Goal: Information Seeking & Learning: Understand process/instructions

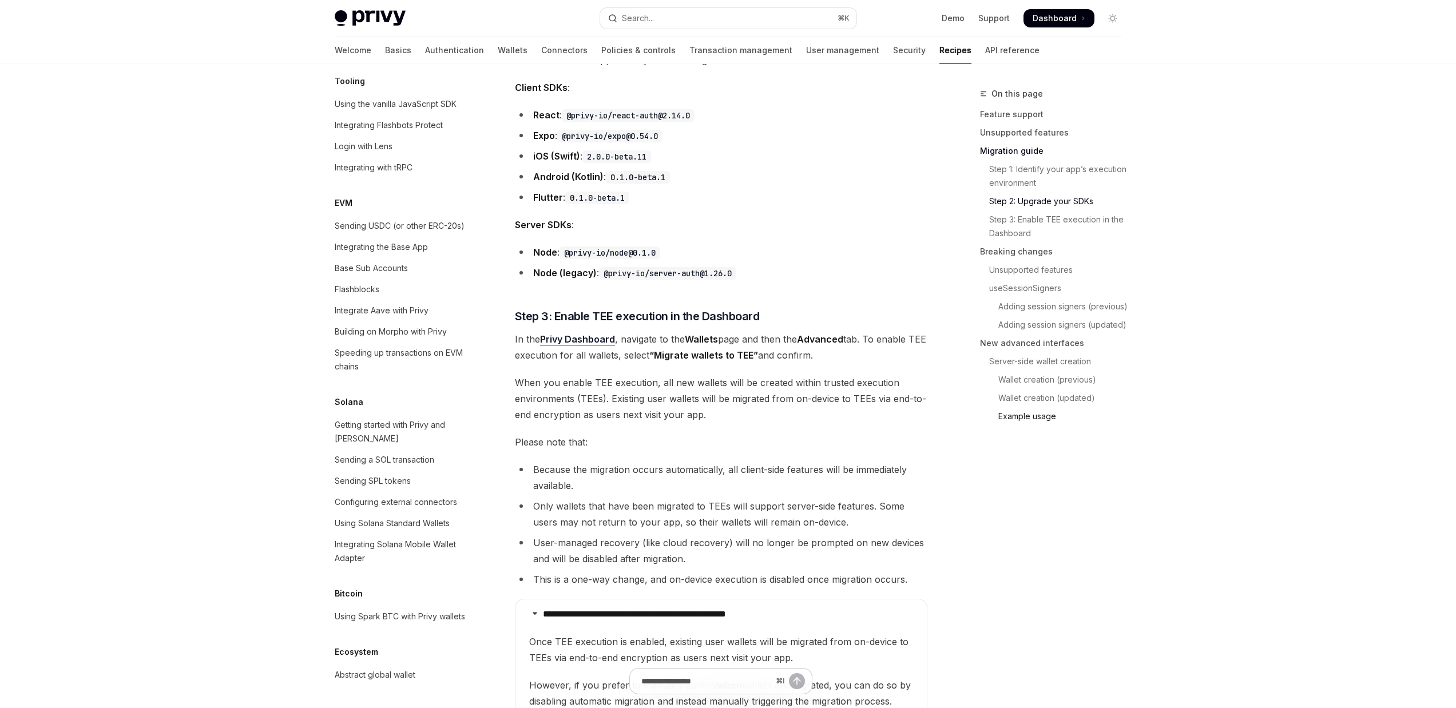
scroll to position [1661, 0]
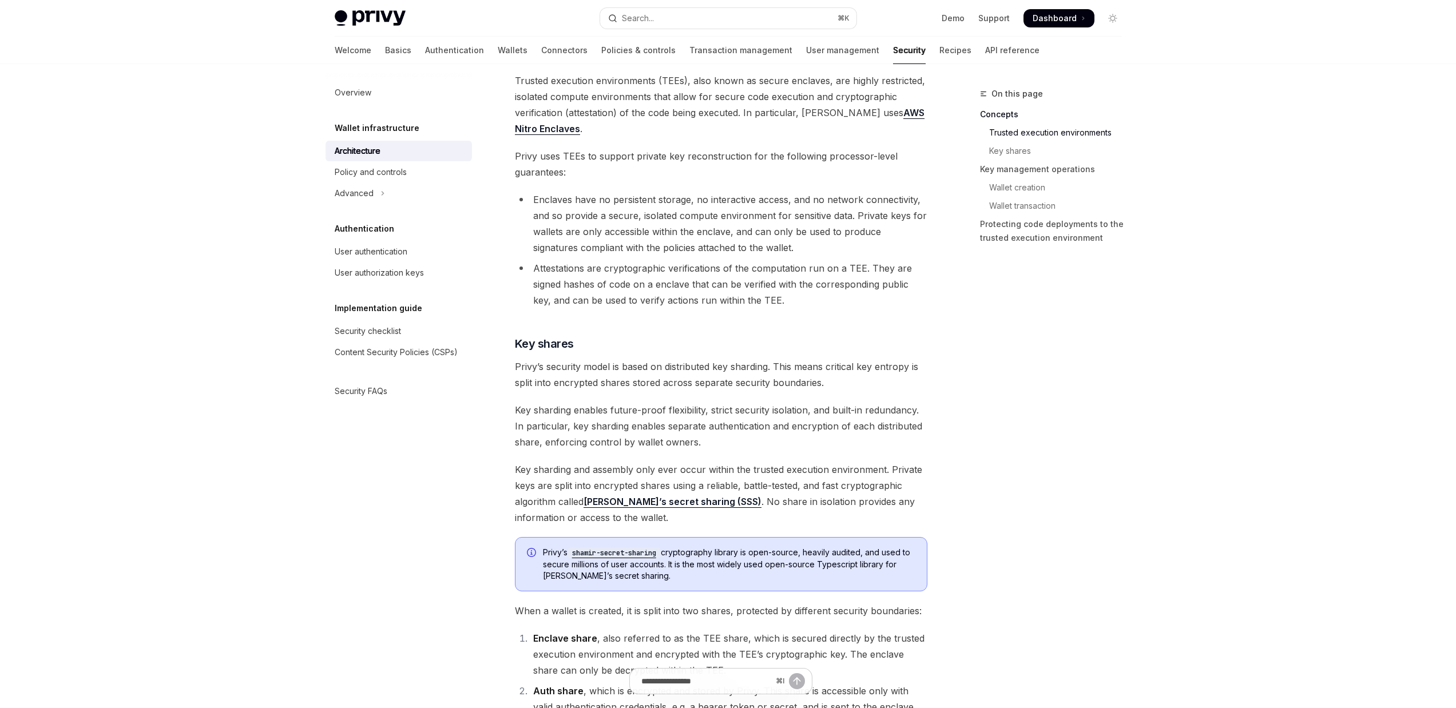
scroll to position [261, 0]
type textarea "*"
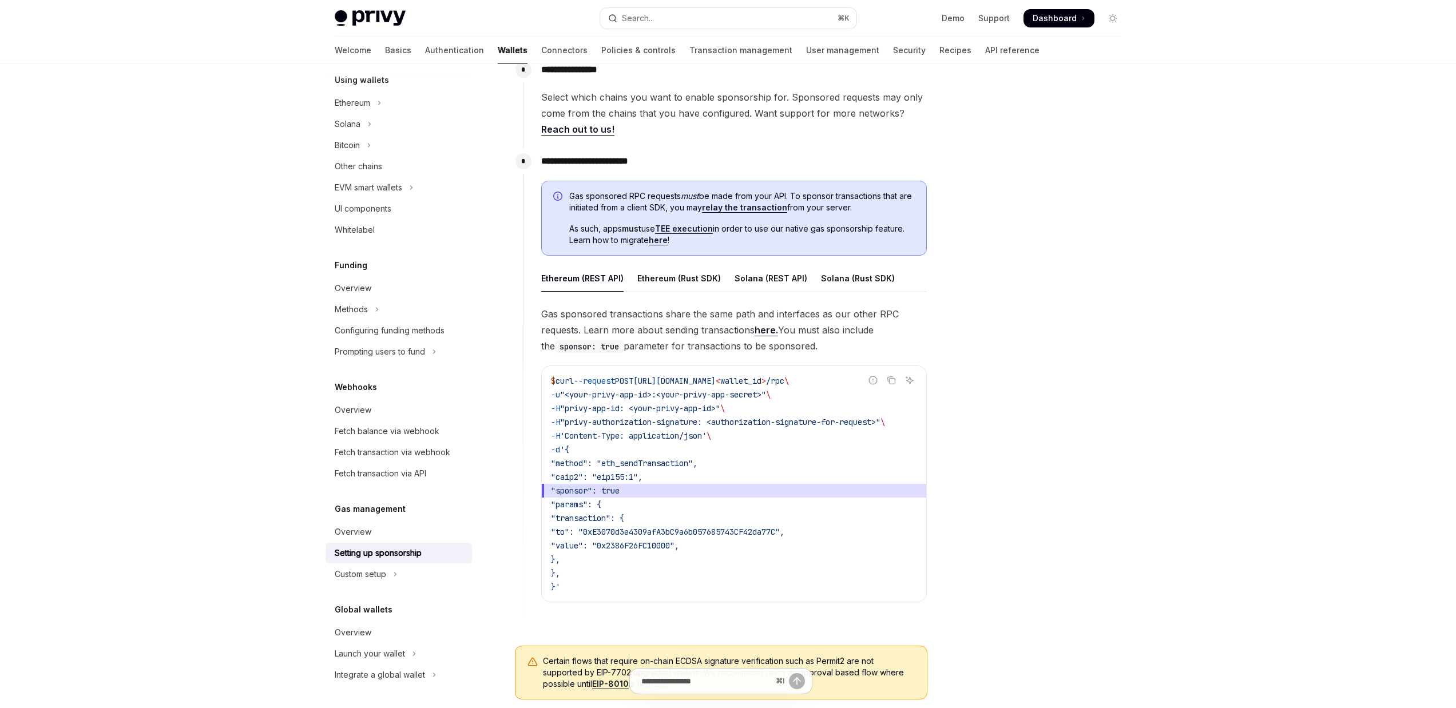
scroll to position [482, 0]
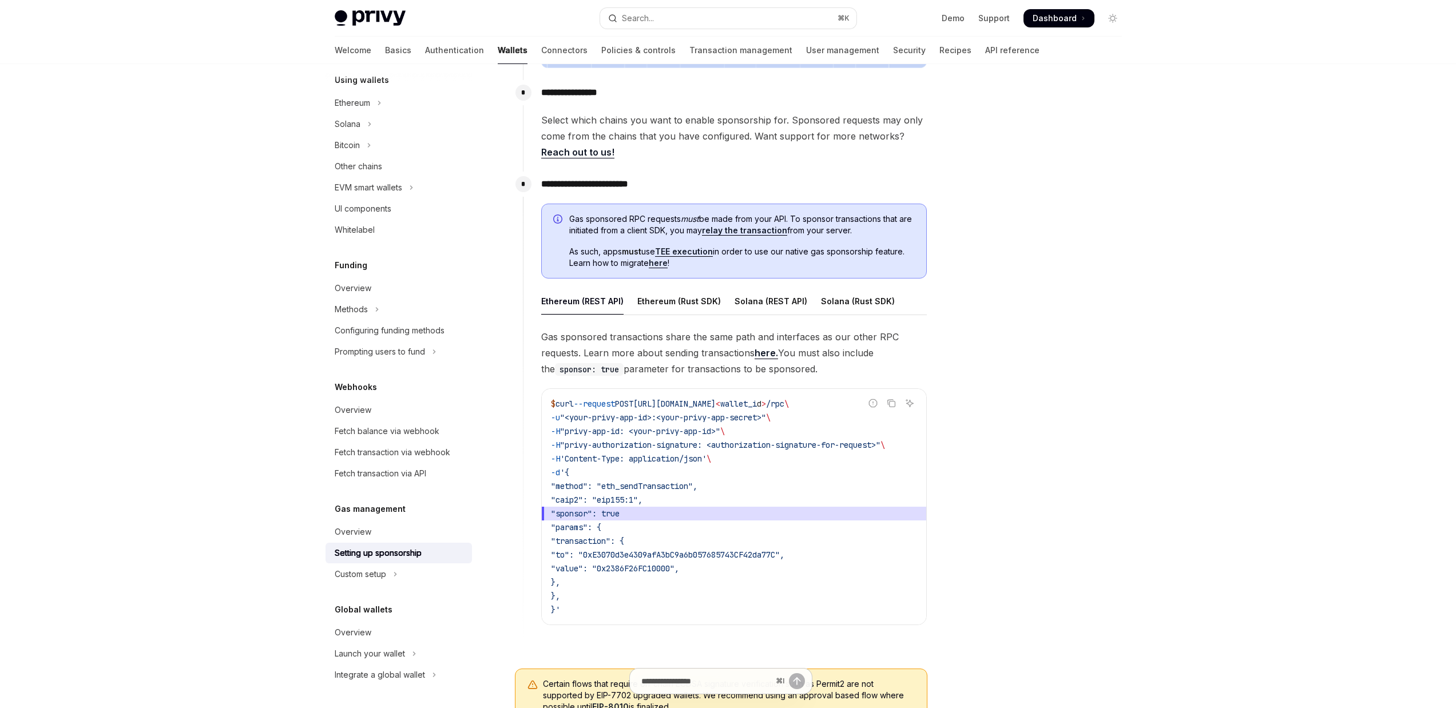
click at [584, 260] on span "As such, apps must use TEE execution in order to use our native gas sponsorship…" at bounding box center [742, 257] width 346 height 23
click at [606, 256] on span "As such, apps must use TEE execution in order to use our native gas sponsorship…" at bounding box center [742, 257] width 346 height 23
click at [634, 253] on strong "must" at bounding box center [631, 252] width 19 height 10
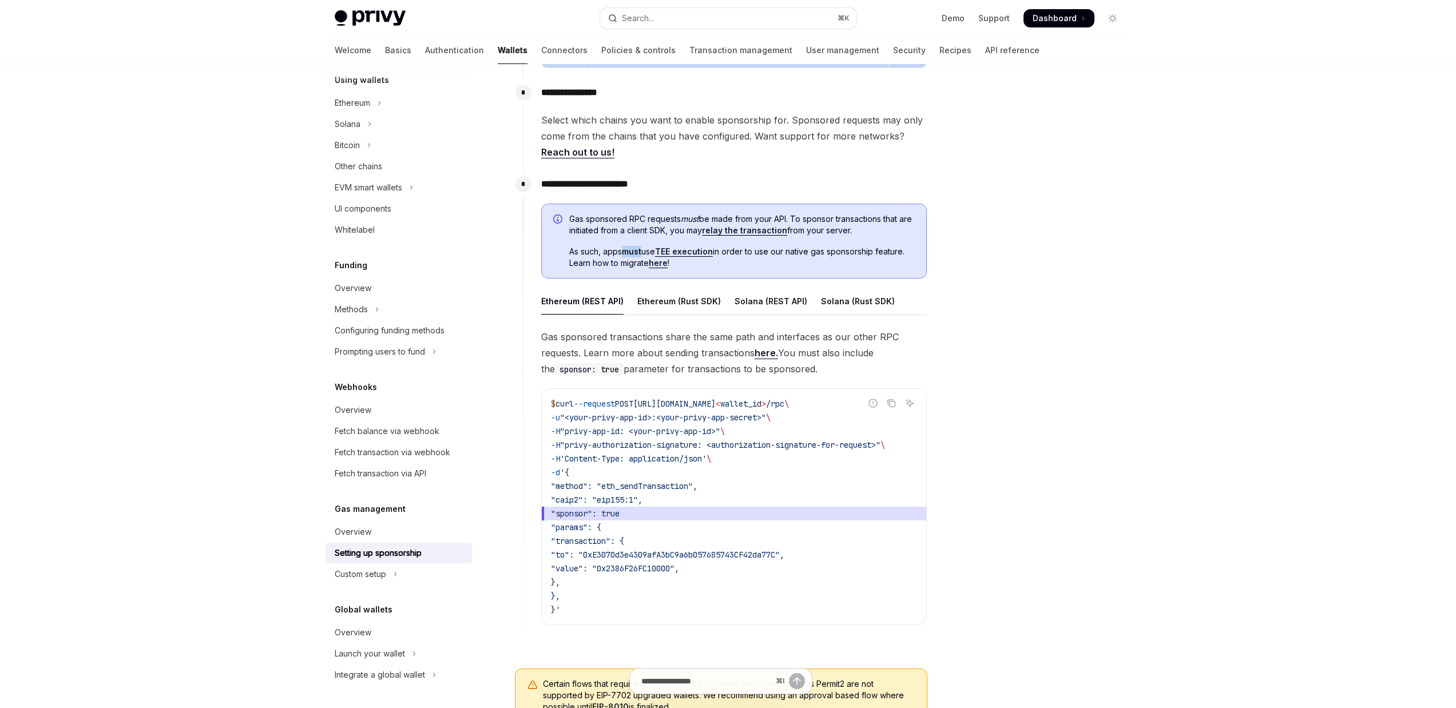
click at [634, 253] on strong "must" at bounding box center [631, 252] width 19 height 10
click at [822, 252] on span "As such, apps must use TEE execution in order to use our native gas sponsorship…" at bounding box center [742, 257] width 346 height 23
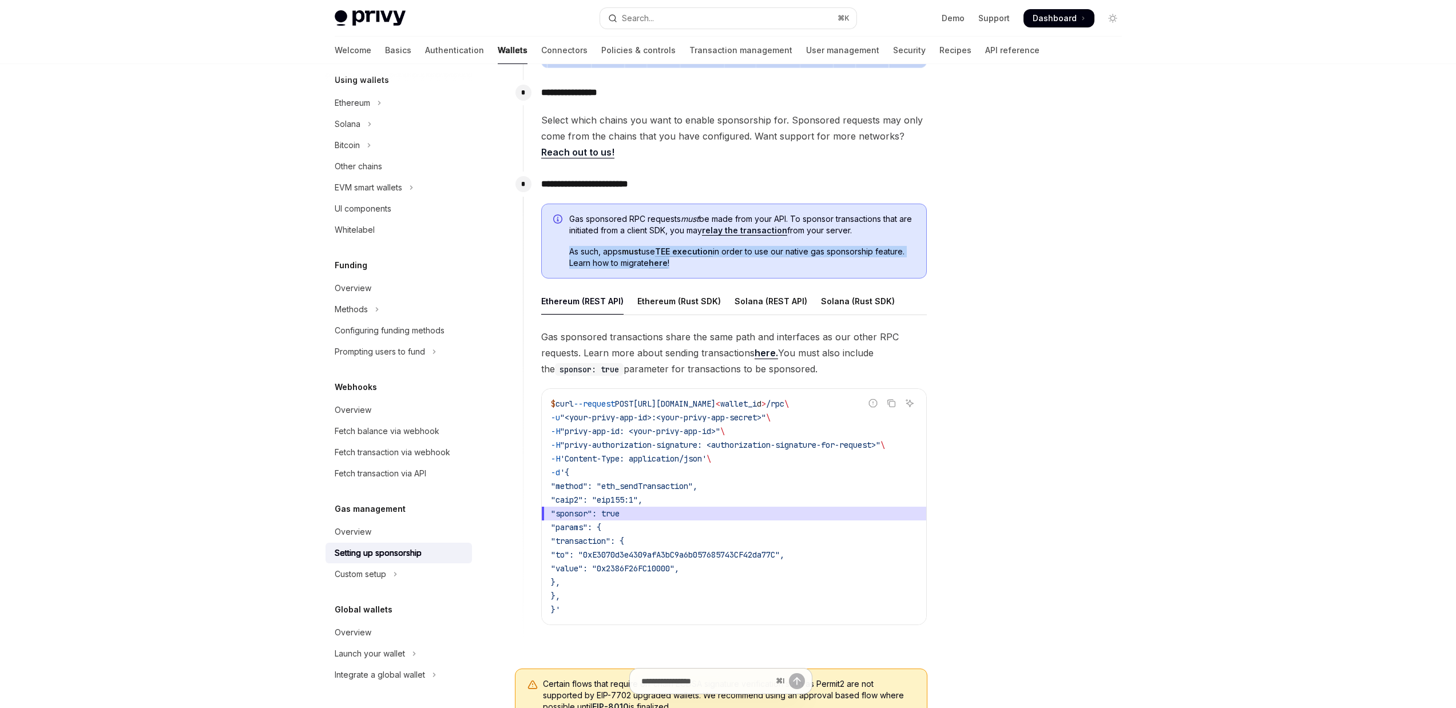
click at [826, 257] on span "As such, apps must use TEE execution in order to use our native gas sponsorship…" at bounding box center [742, 257] width 346 height 23
click at [783, 257] on span "As such, apps must use TEE execution in order to use our native gas sponsorship…" at bounding box center [742, 257] width 346 height 23
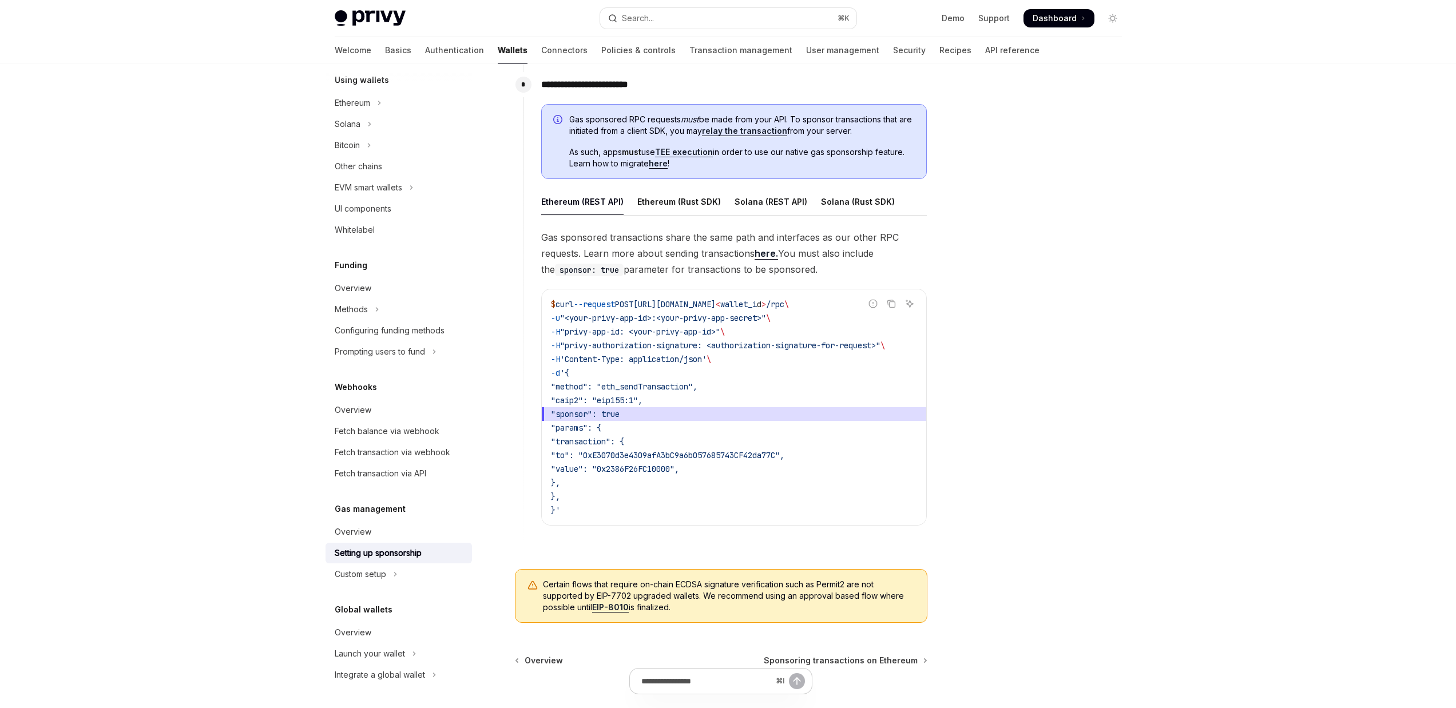
scroll to position [475, 0]
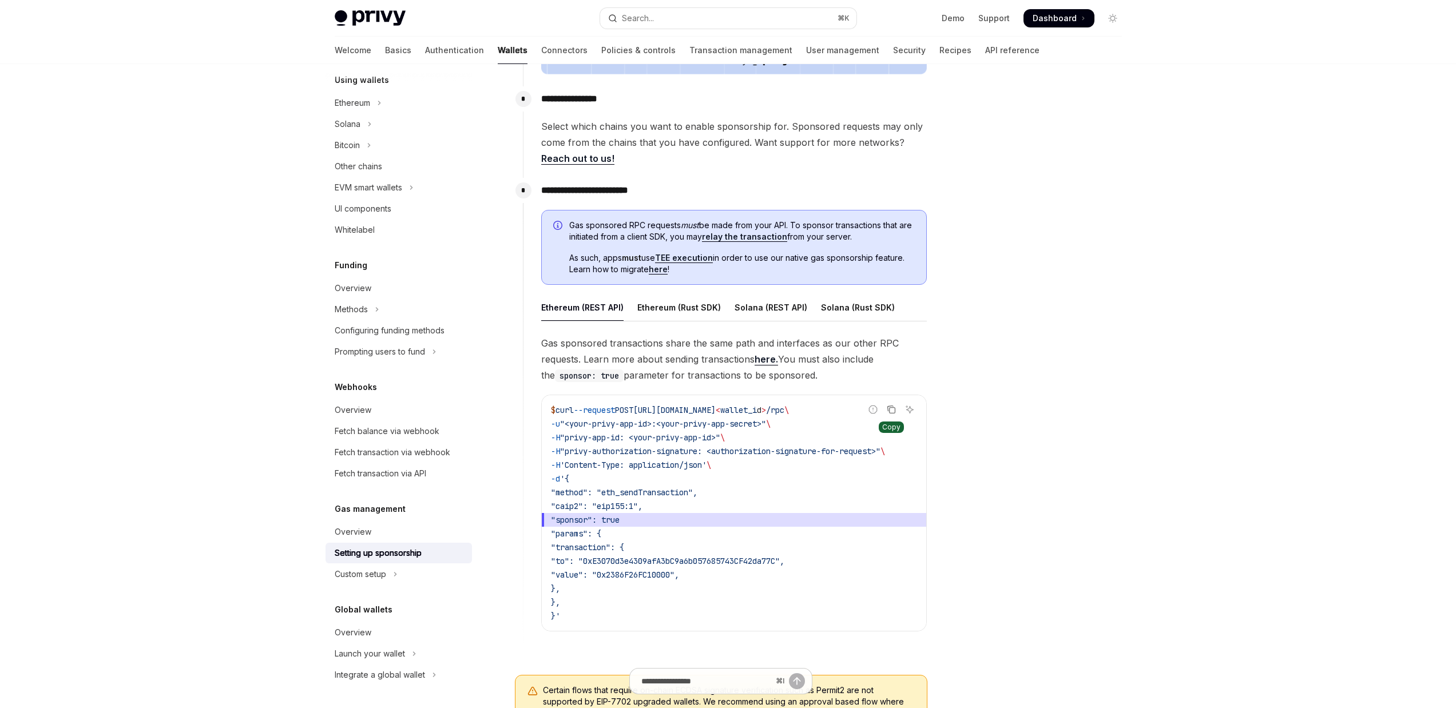
click at [894, 408] on icon "Copy the contents from the code block" at bounding box center [892, 411] width 6 height 6
click at [788, 455] on span ""privy-authorization-signature: <authorization-signature-for-request>"" at bounding box center [720, 451] width 320 height 10
click at [802, 449] on span ""privy-authorization-signature: <authorization-signature-for-request>"" at bounding box center [720, 451] width 320 height 10
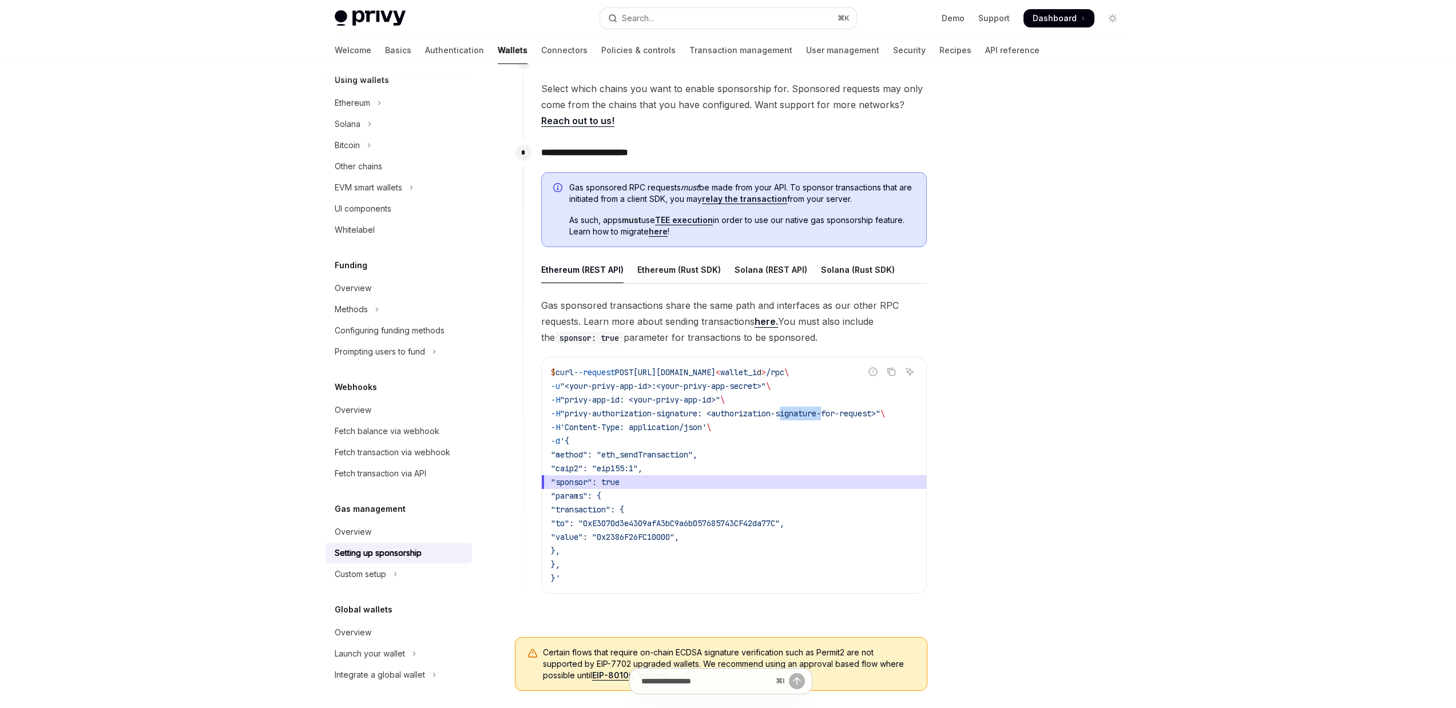
scroll to position [581, 0]
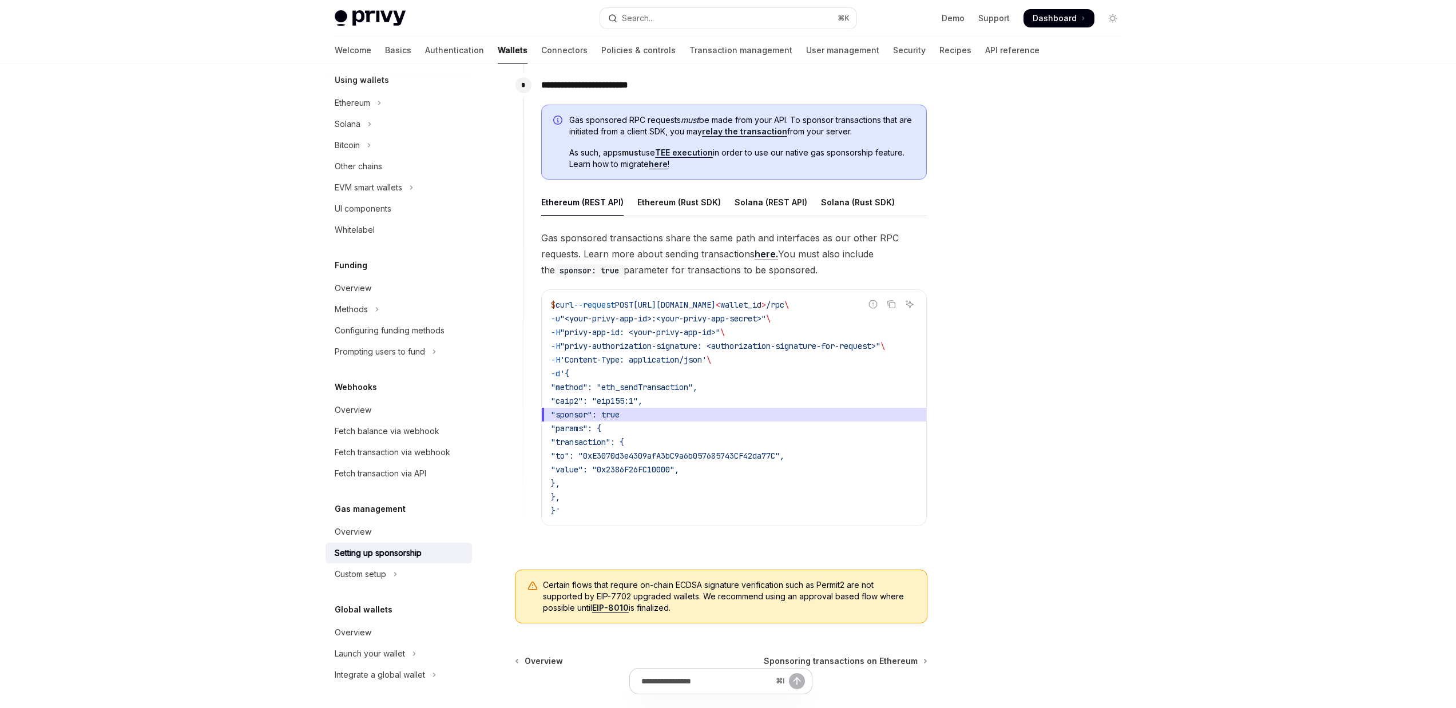
click at [1069, 402] on div at bounding box center [1044, 397] width 174 height 621
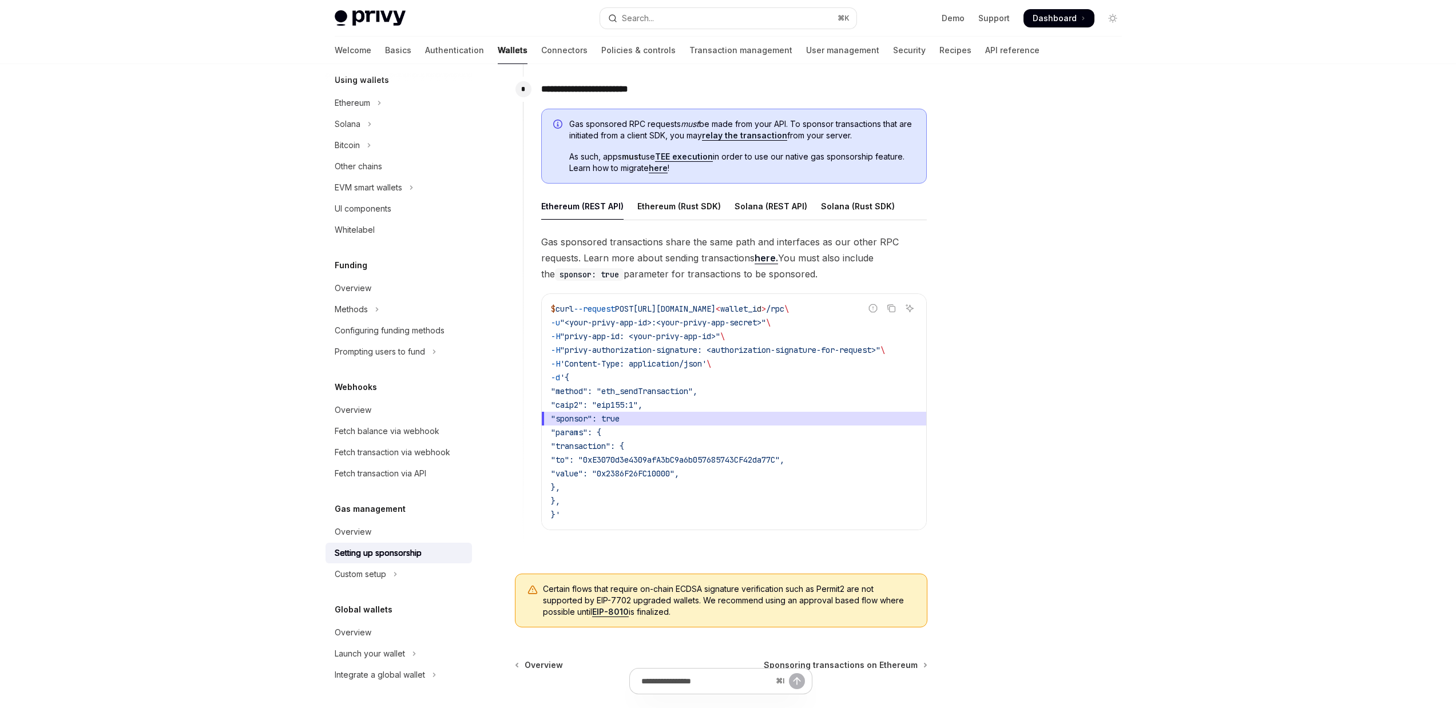
scroll to position [561, 0]
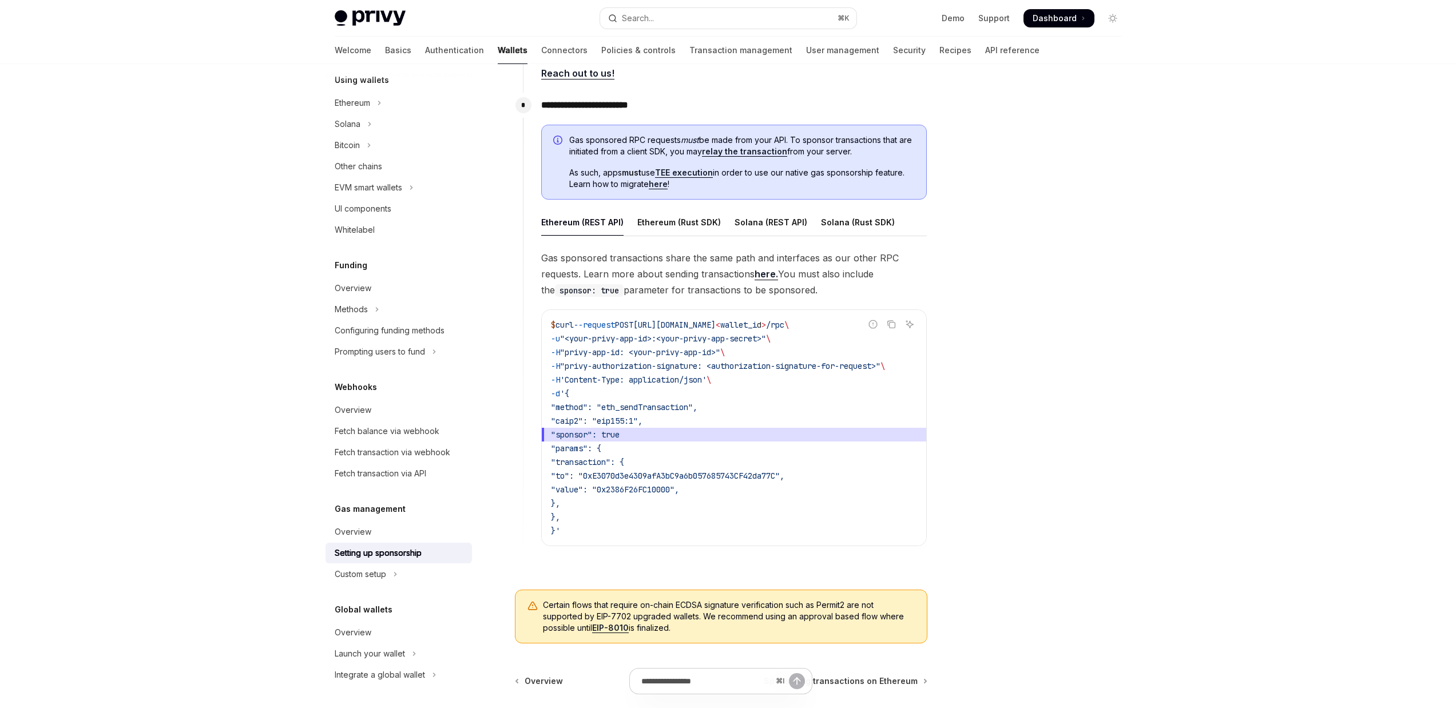
click at [971, 282] on div at bounding box center [1044, 397] width 174 height 621
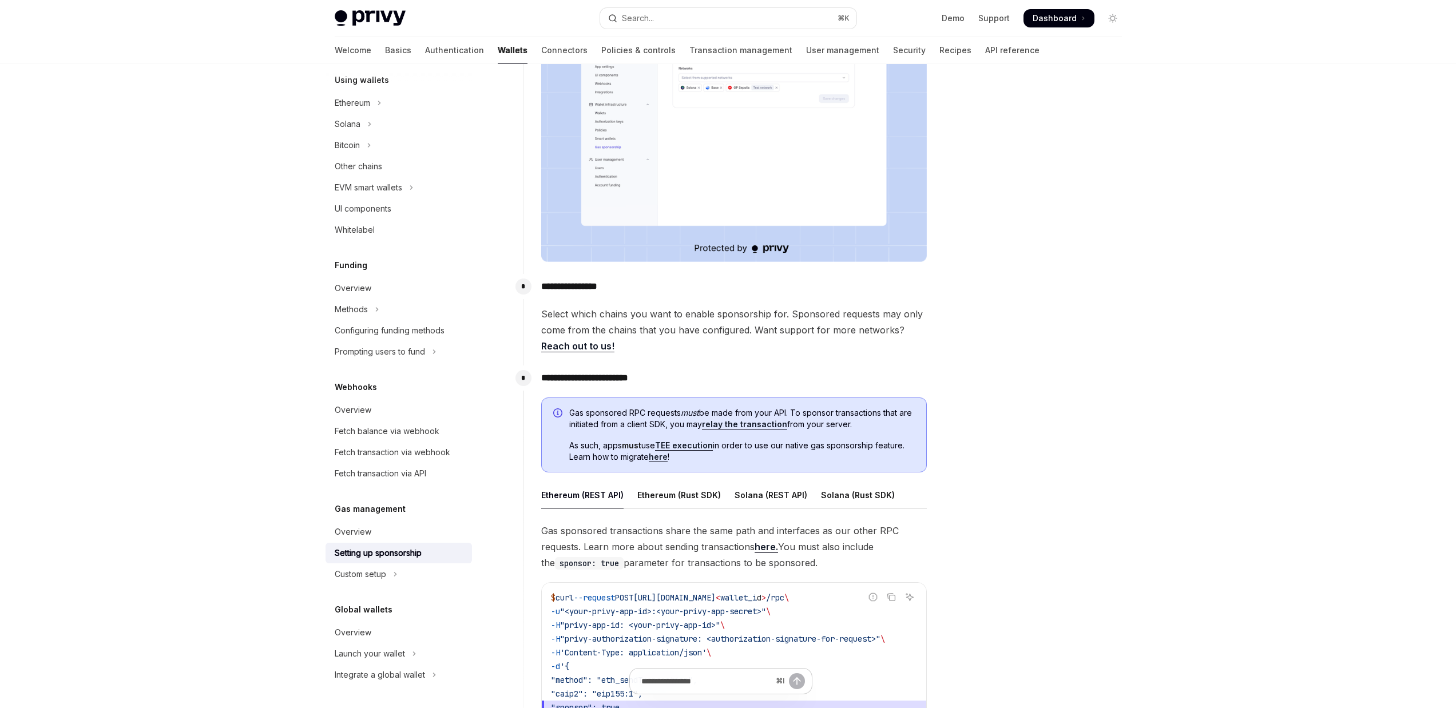
scroll to position [287, 0]
click at [760, 427] on link "relay the transaction" at bounding box center [744, 425] width 85 height 10
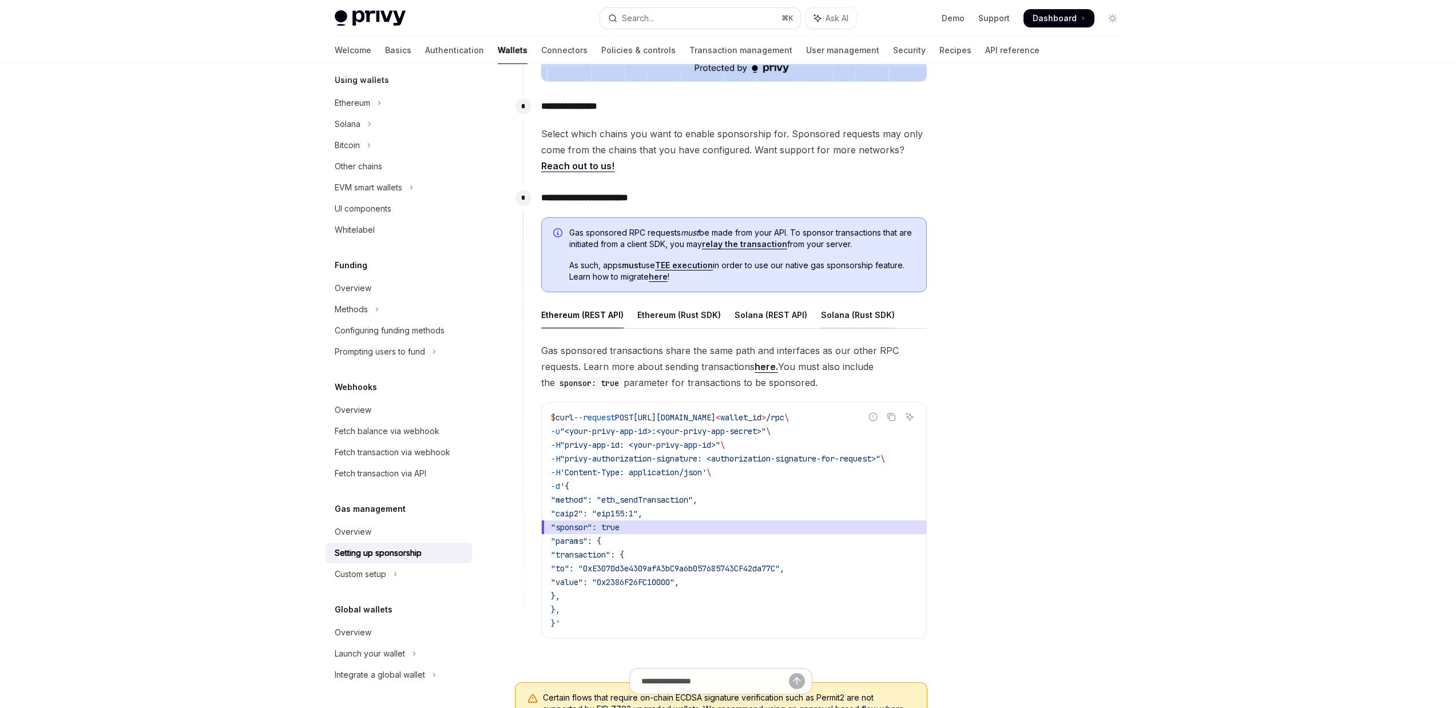
scroll to position [366, 0]
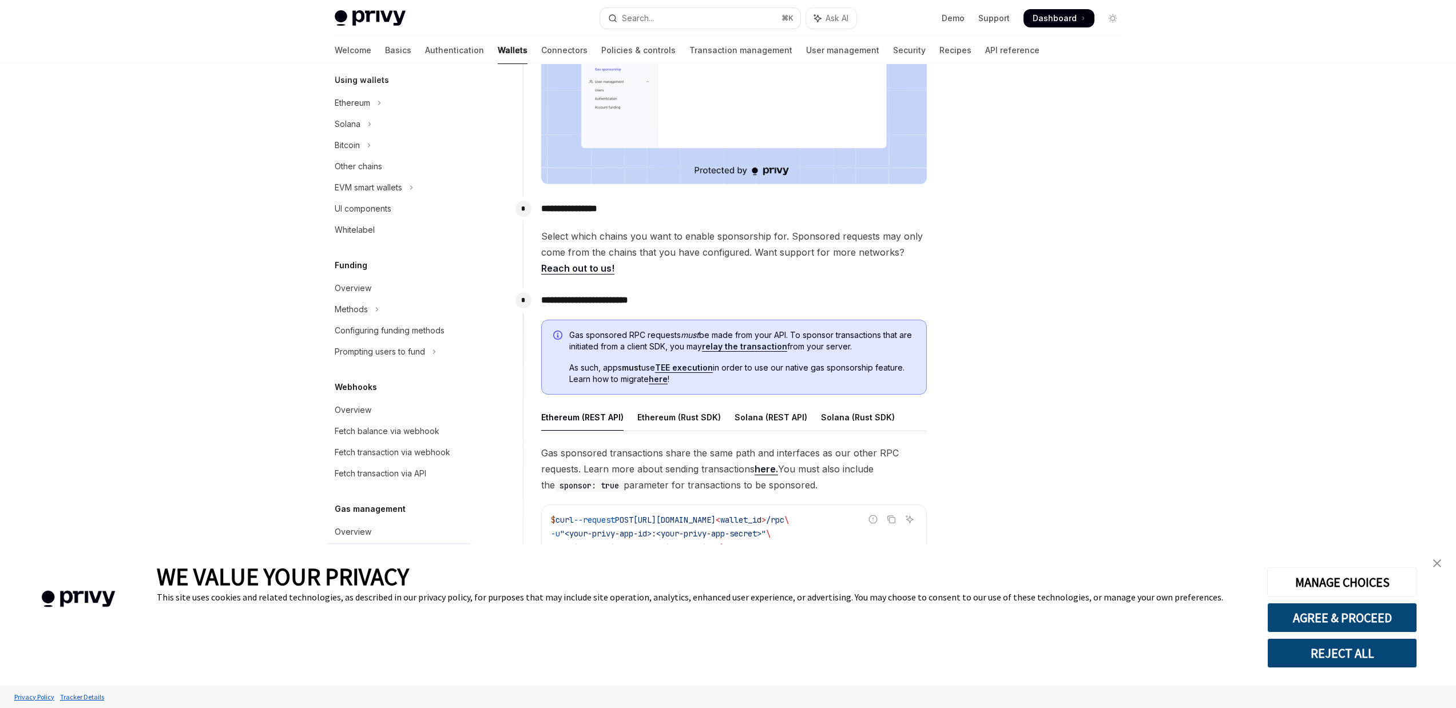
click at [1431, 564] on link "close banner" at bounding box center [1437, 563] width 23 height 23
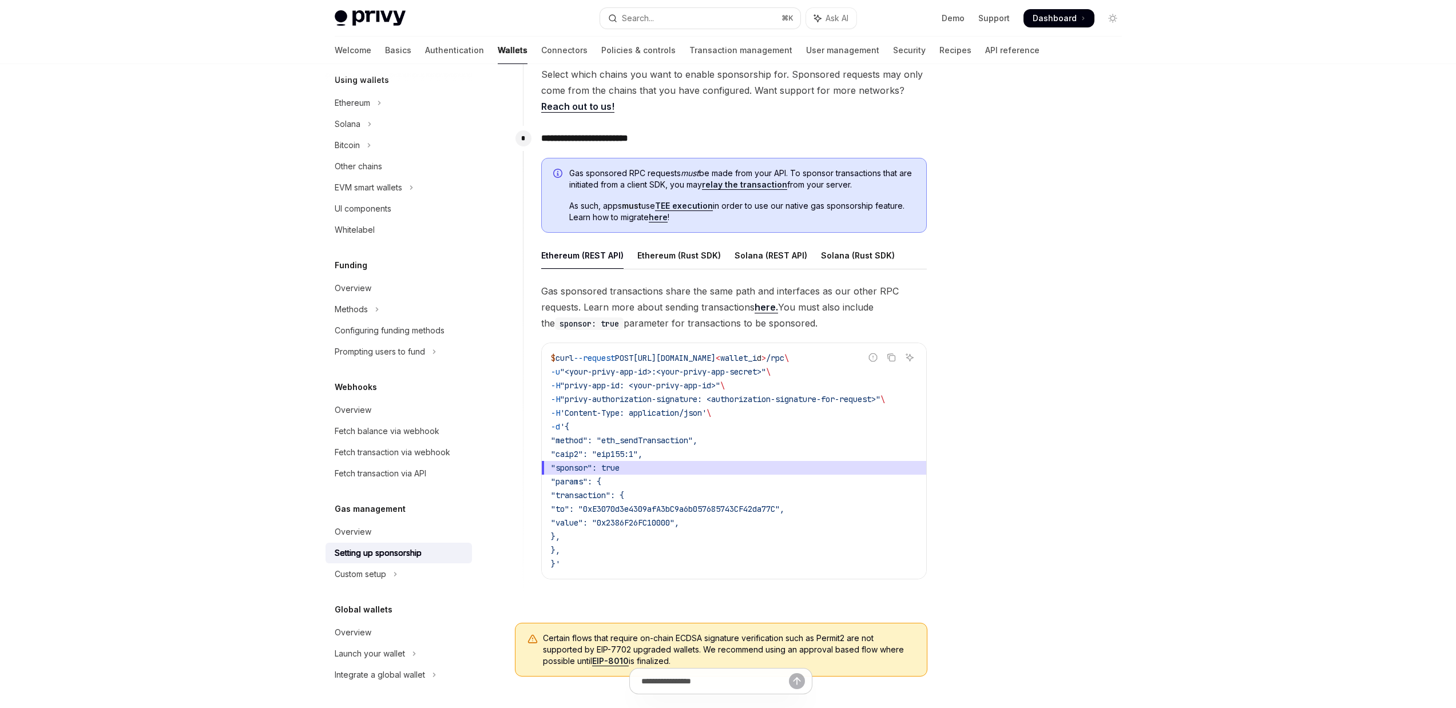
scroll to position [529, 0]
click at [692, 252] on div "Ethereum (Rust SDK)" at bounding box center [679, 254] width 84 height 27
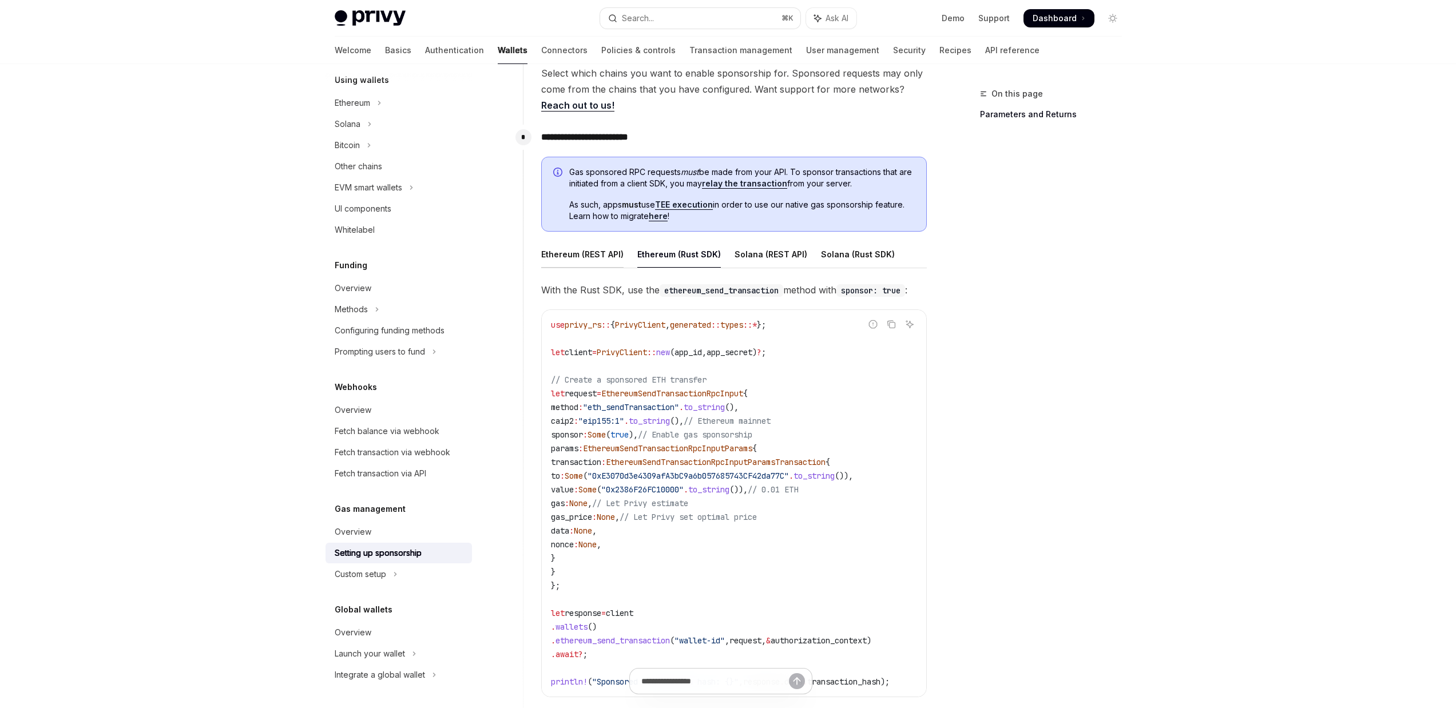
click at [585, 252] on div "Ethereum (REST API)" at bounding box center [582, 254] width 82 height 27
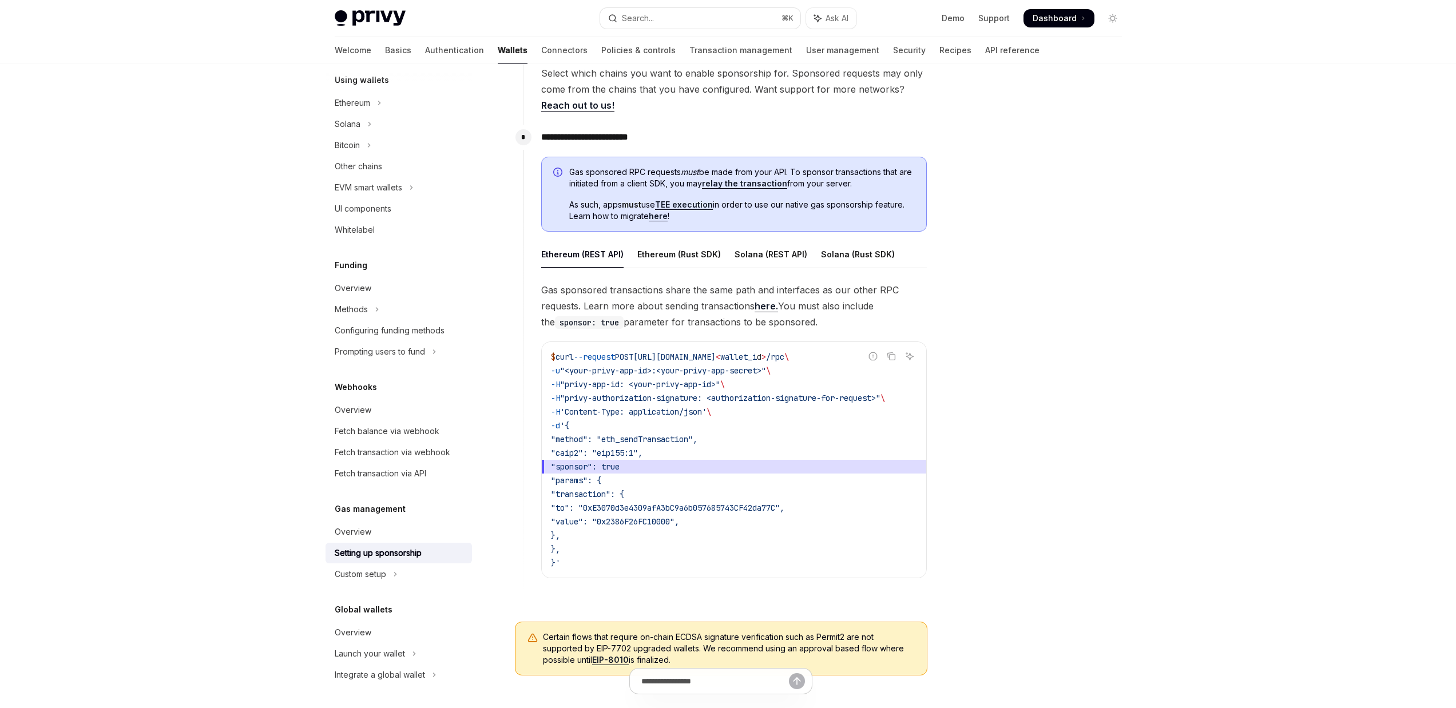
click at [628, 247] on ul "Ethereum (REST API) Ethereum (Rust SDK) Solana (REST API) Solana (Rust SDK)" at bounding box center [734, 254] width 386 height 27
click at [637, 249] on div "Ethereum (Rust SDK)" at bounding box center [679, 254] width 84 height 27
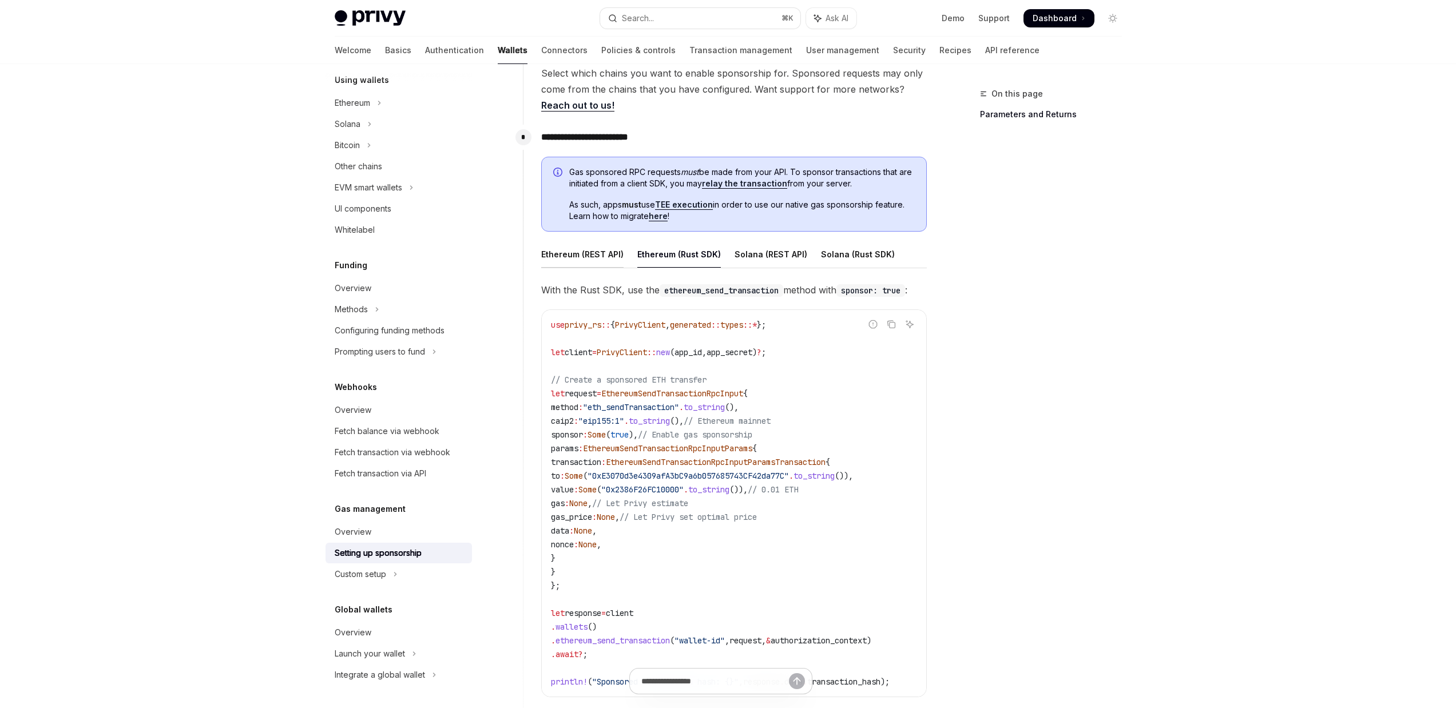
click at [581, 251] on div "Ethereum (REST API)" at bounding box center [582, 254] width 82 height 27
type textarea "*"
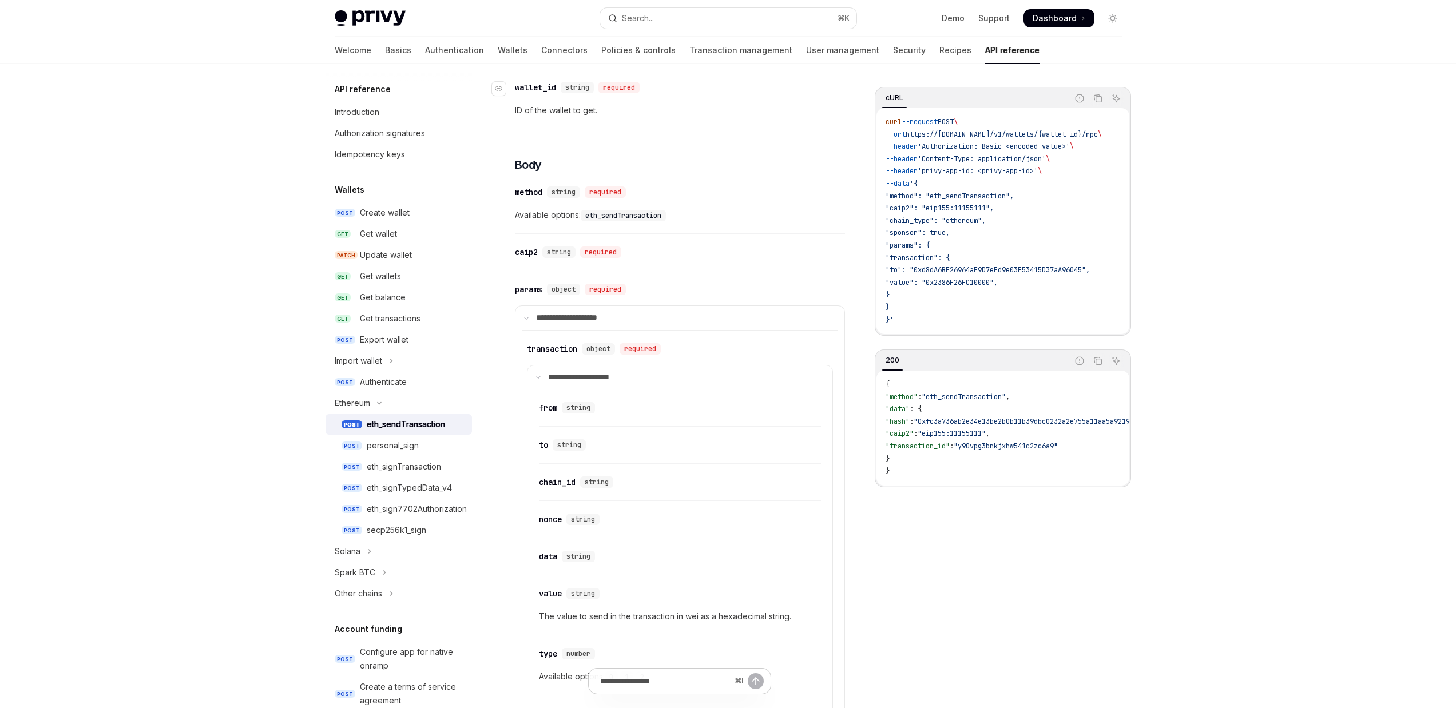
scroll to position [379, 0]
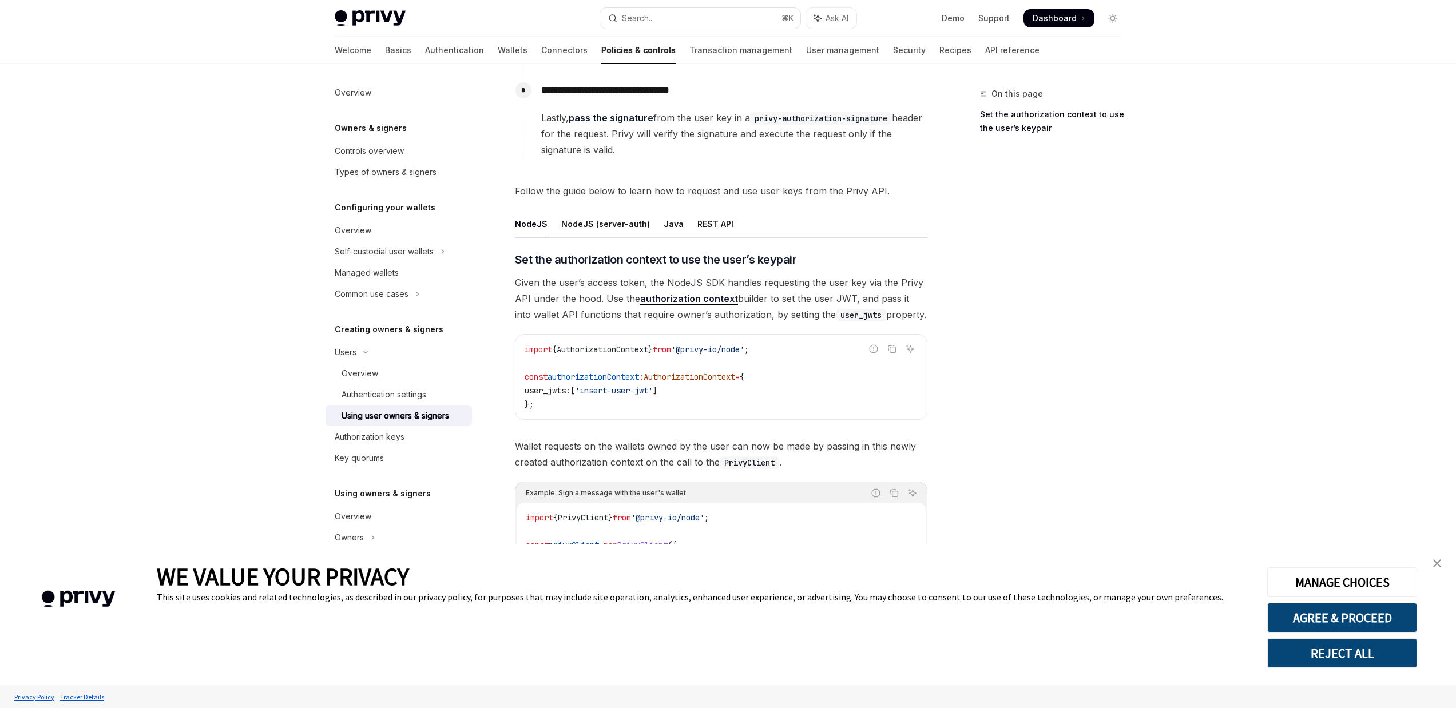
scroll to position [204, 0]
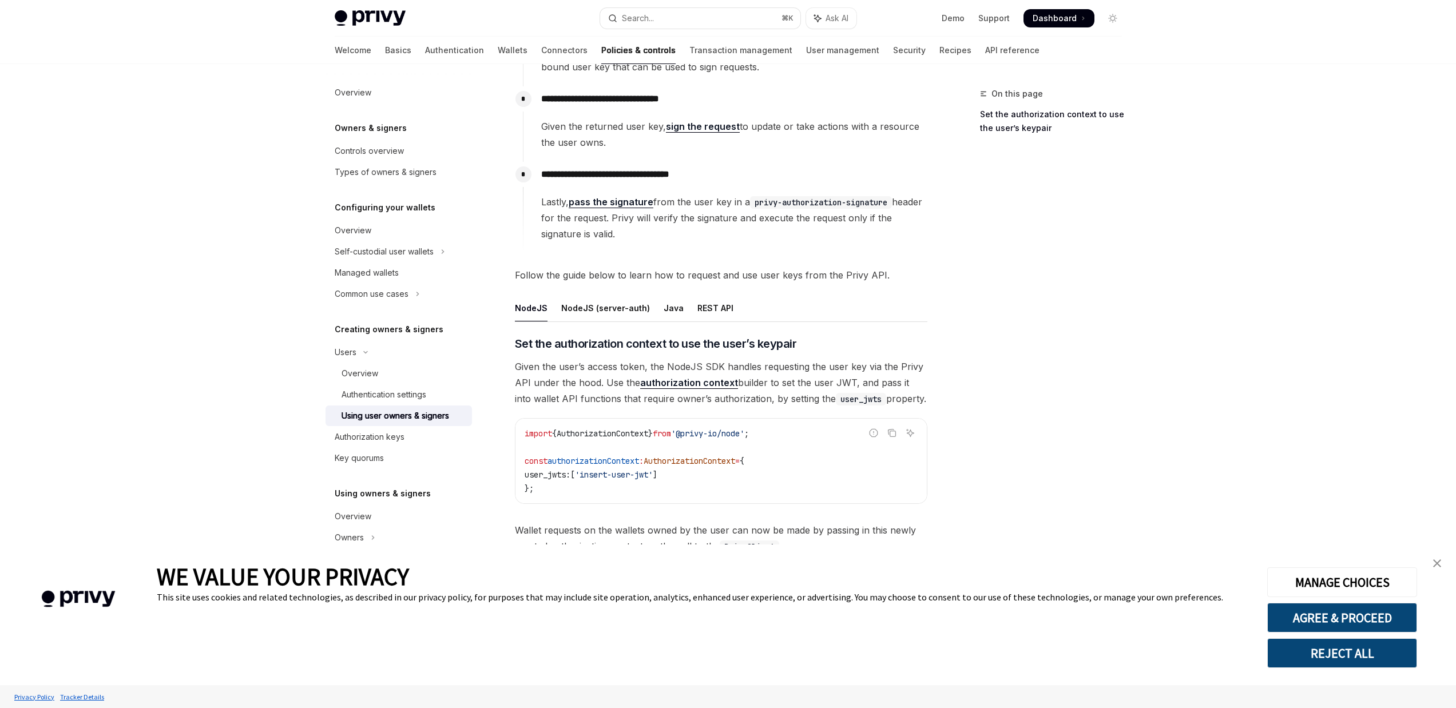
click at [1437, 564] on img "close banner" at bounding box center [1437, 564] width 8 height 8
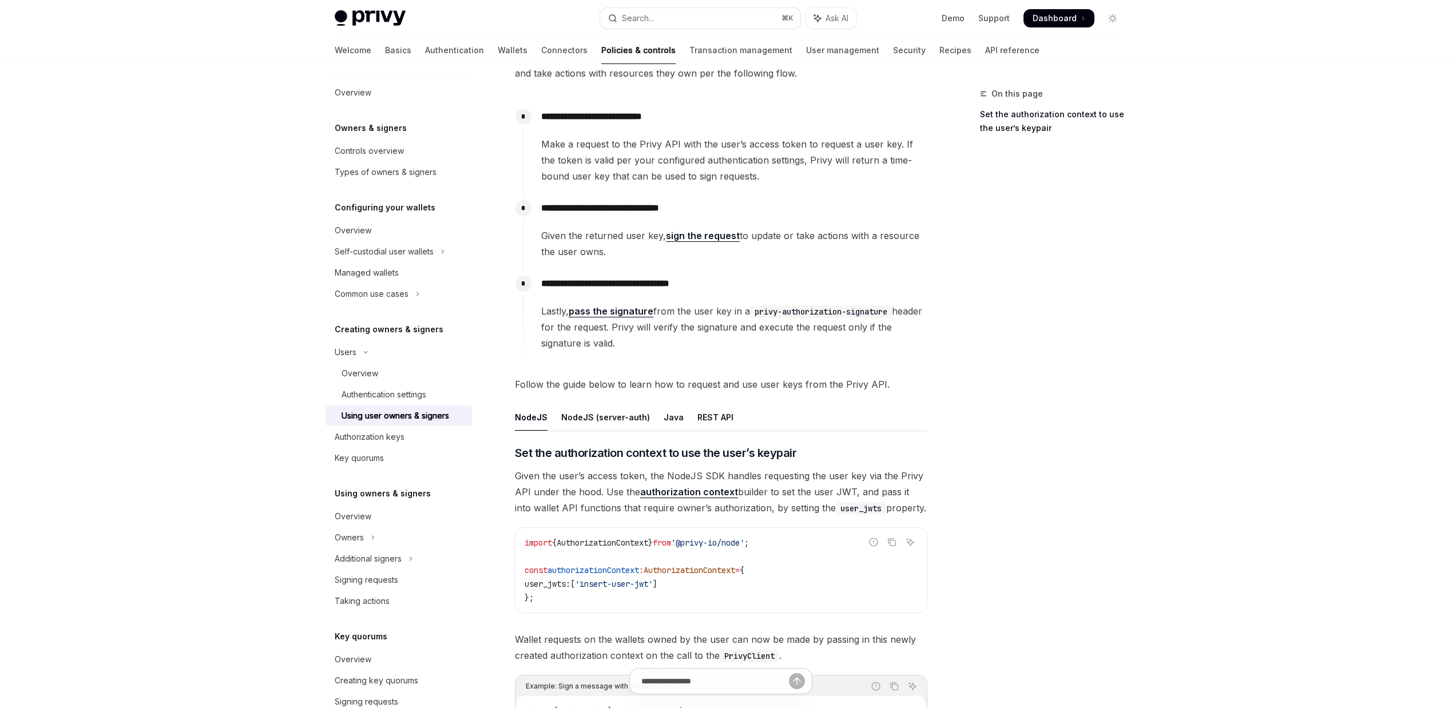
scroll to position [0, 0]
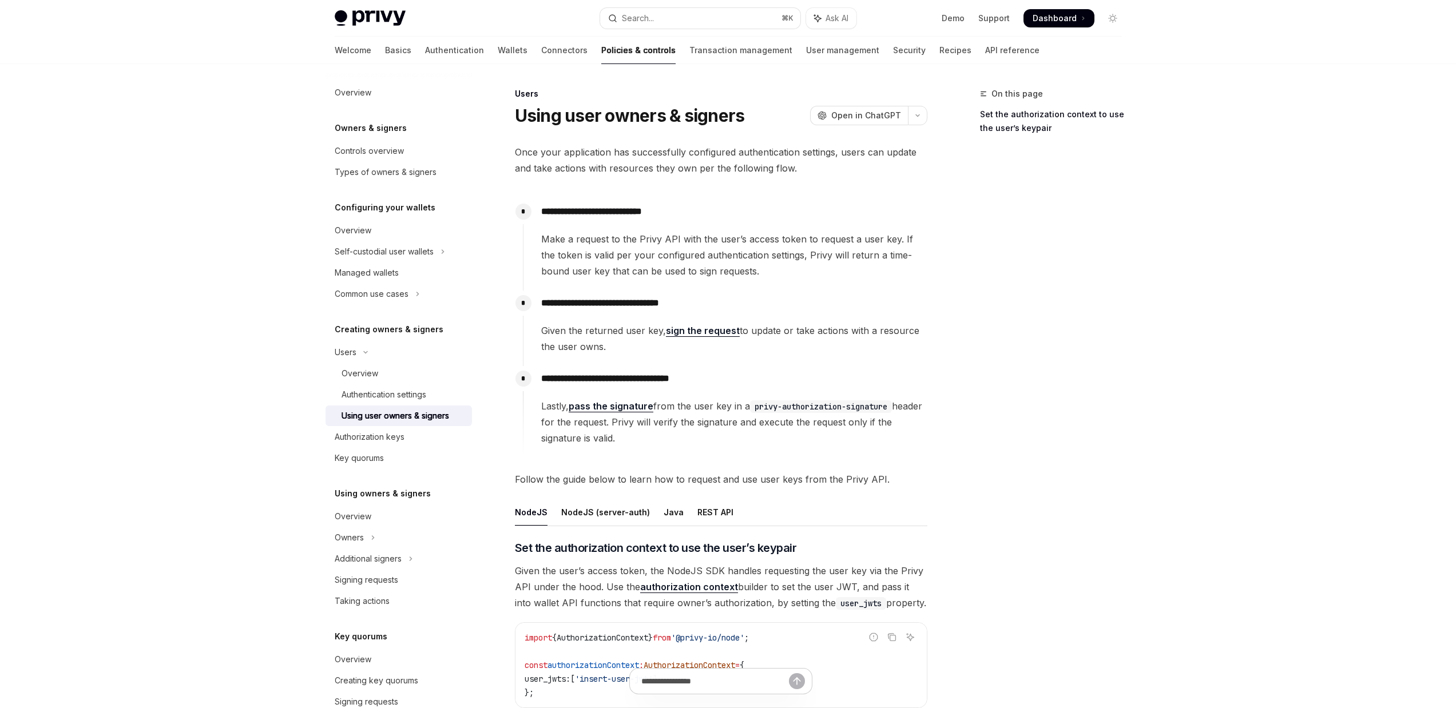
click at [723, 333] on link "sign the request" at bounding box center [703, 331] width 74 height 12
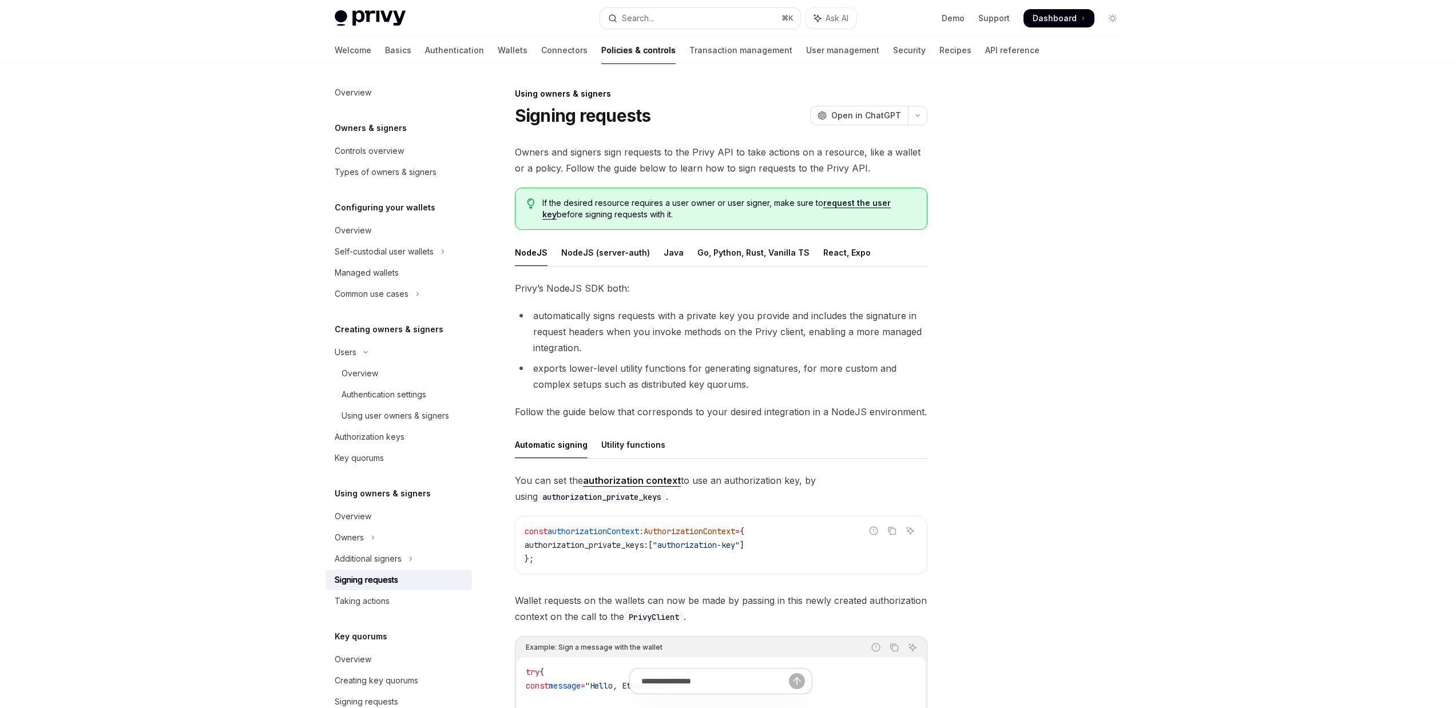
click at [642, 485] on link "authorization context" at bounding box center [632, 481] width 98 height 12
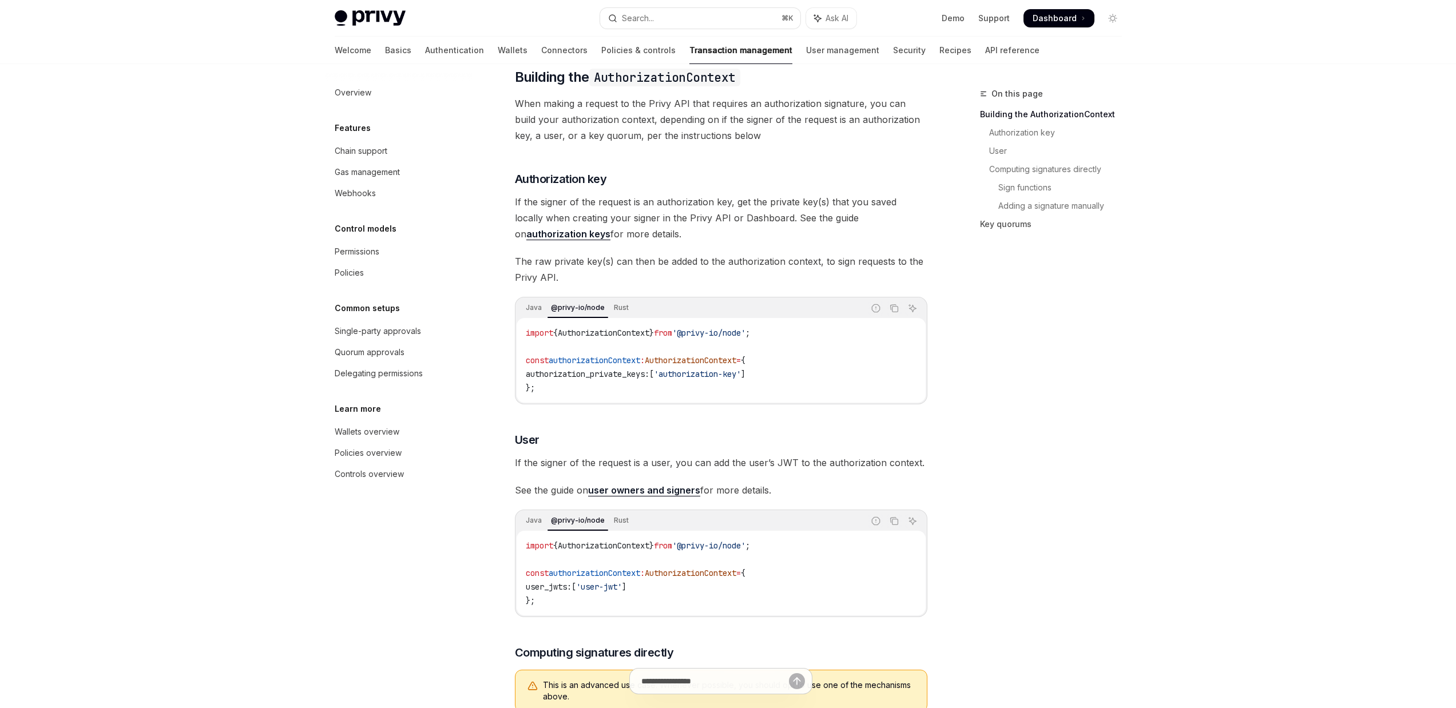
scroll to position [139, 0]
click at [799, 498] on span "See the guide on user owners and signers for more details." at bounding box center [721, 490] width 413 height 16
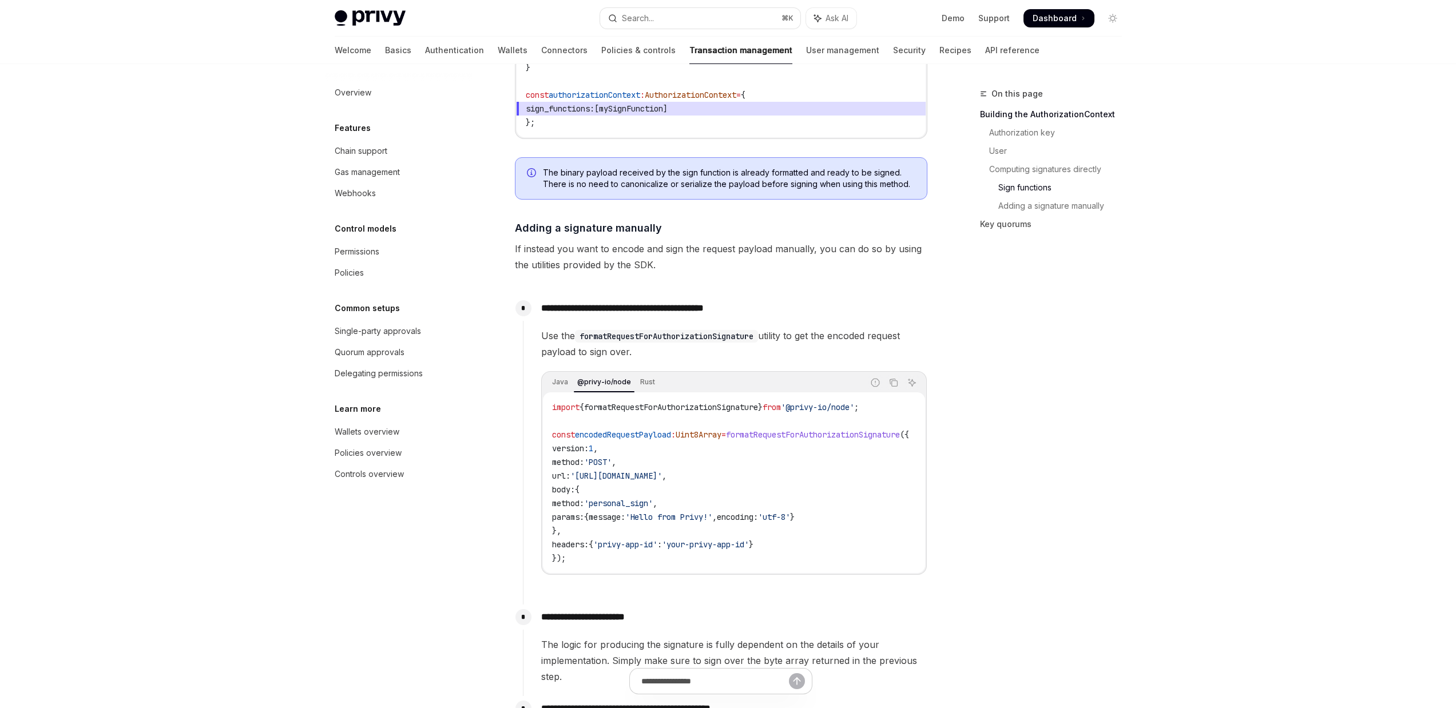
scroll to position [1068, 0]
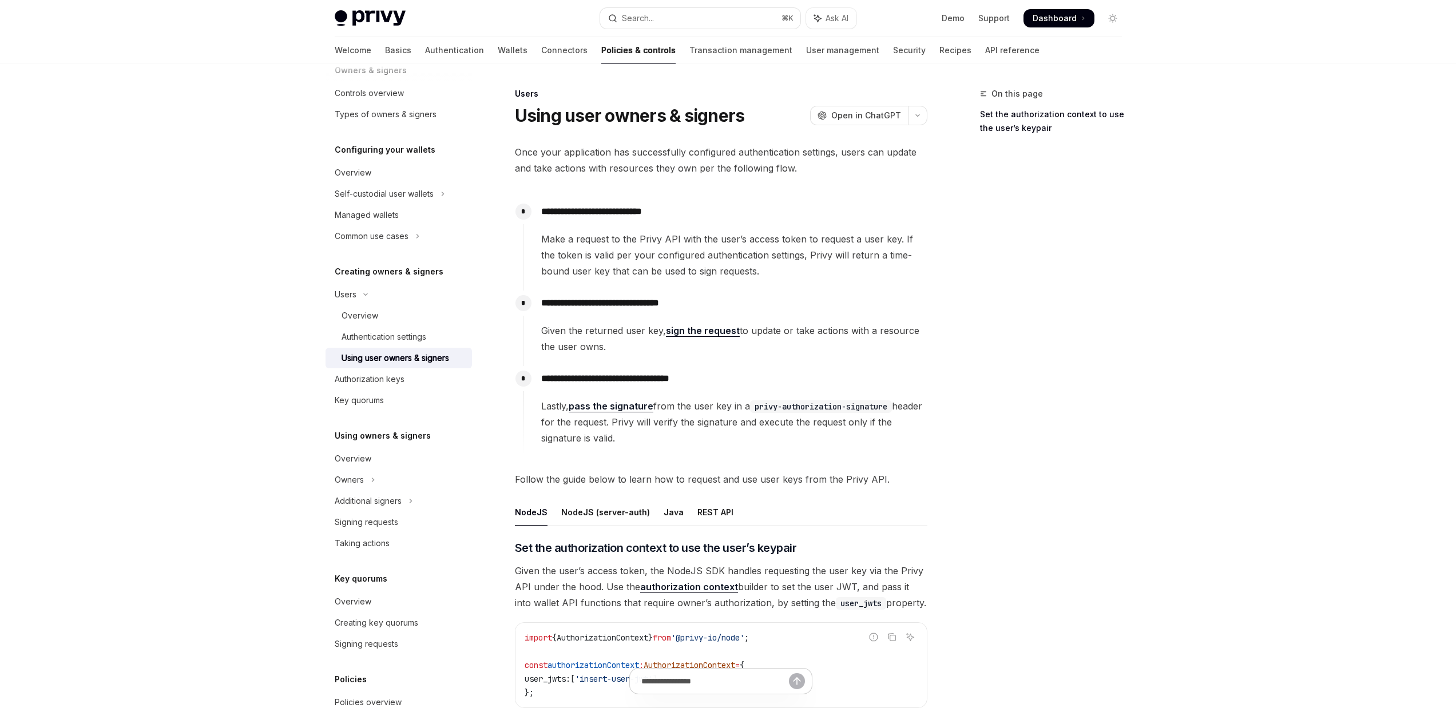
scroll to position [170, 0]
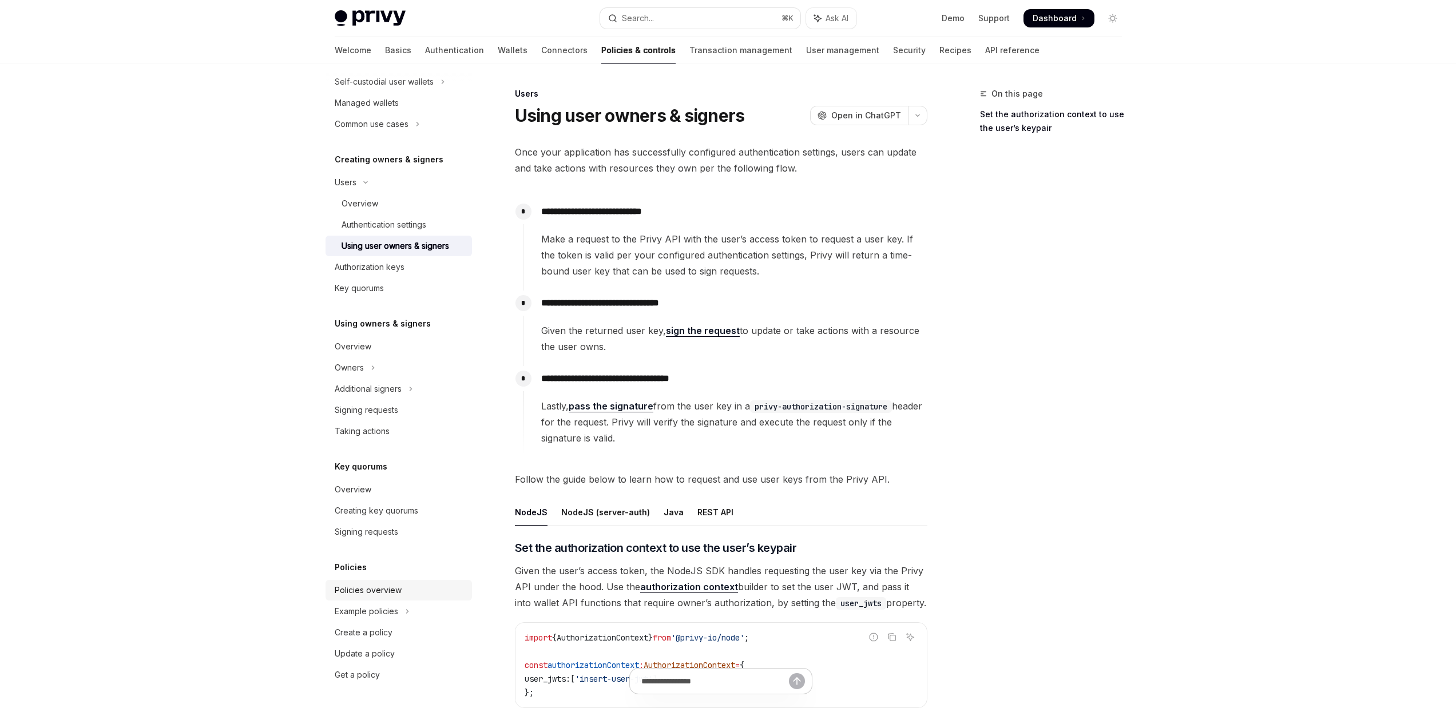
click at [404, 591] on div "Policies overview" at bounding box center [400, 591] width 130 height 14
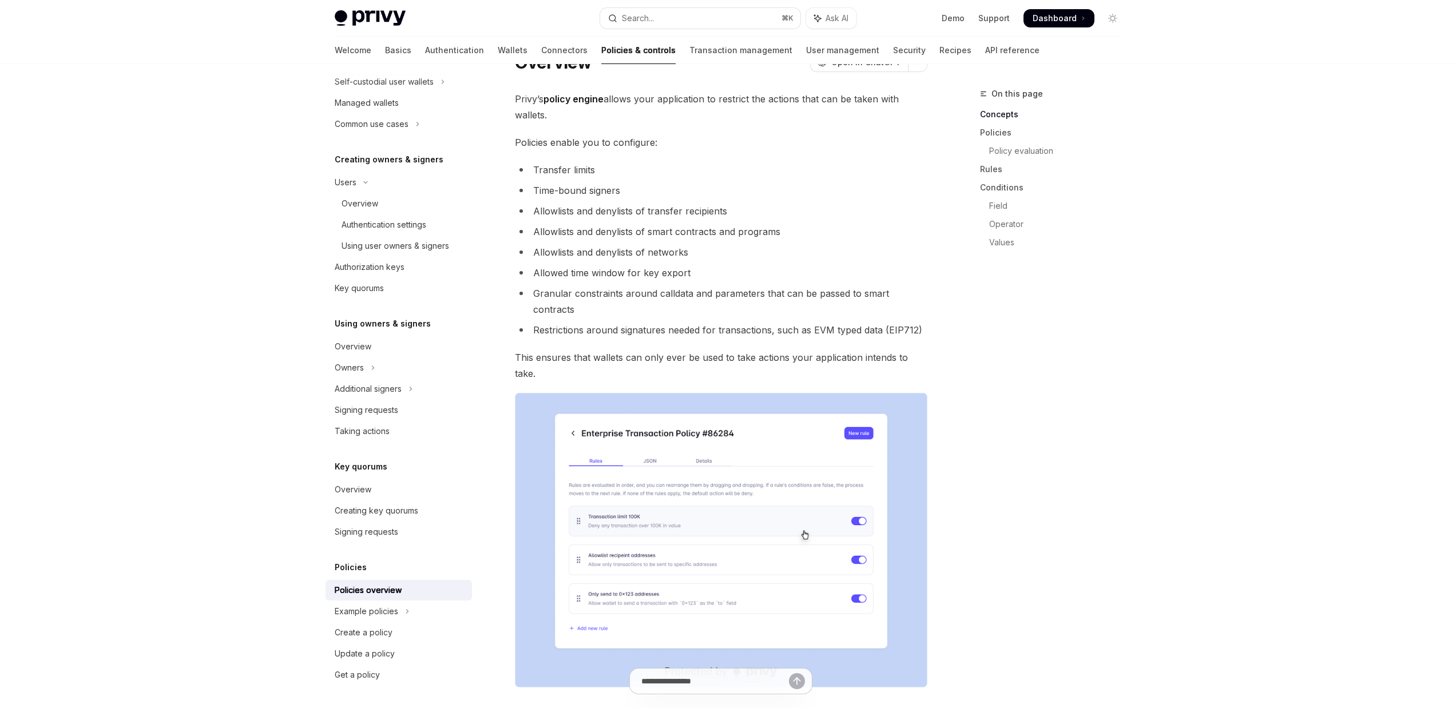
scroll to position [1, 0]
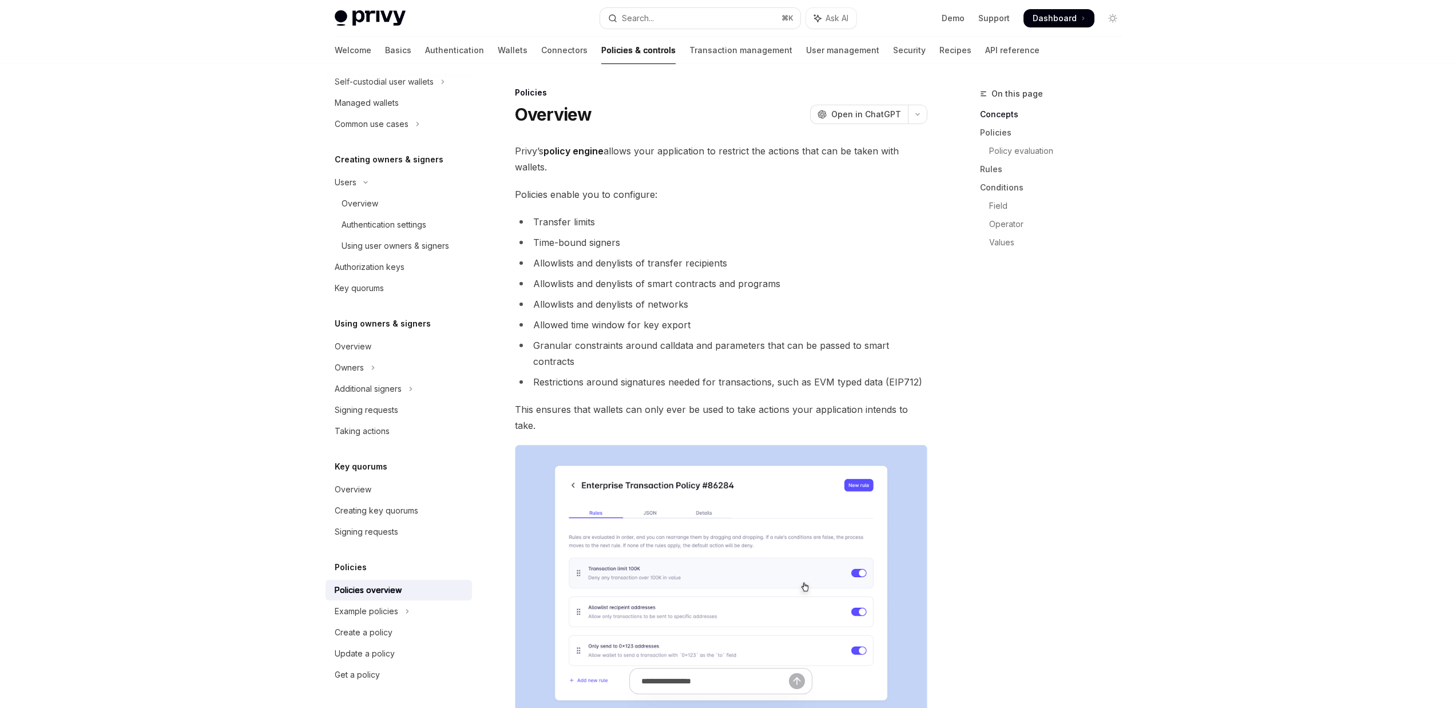
type textarea "*"
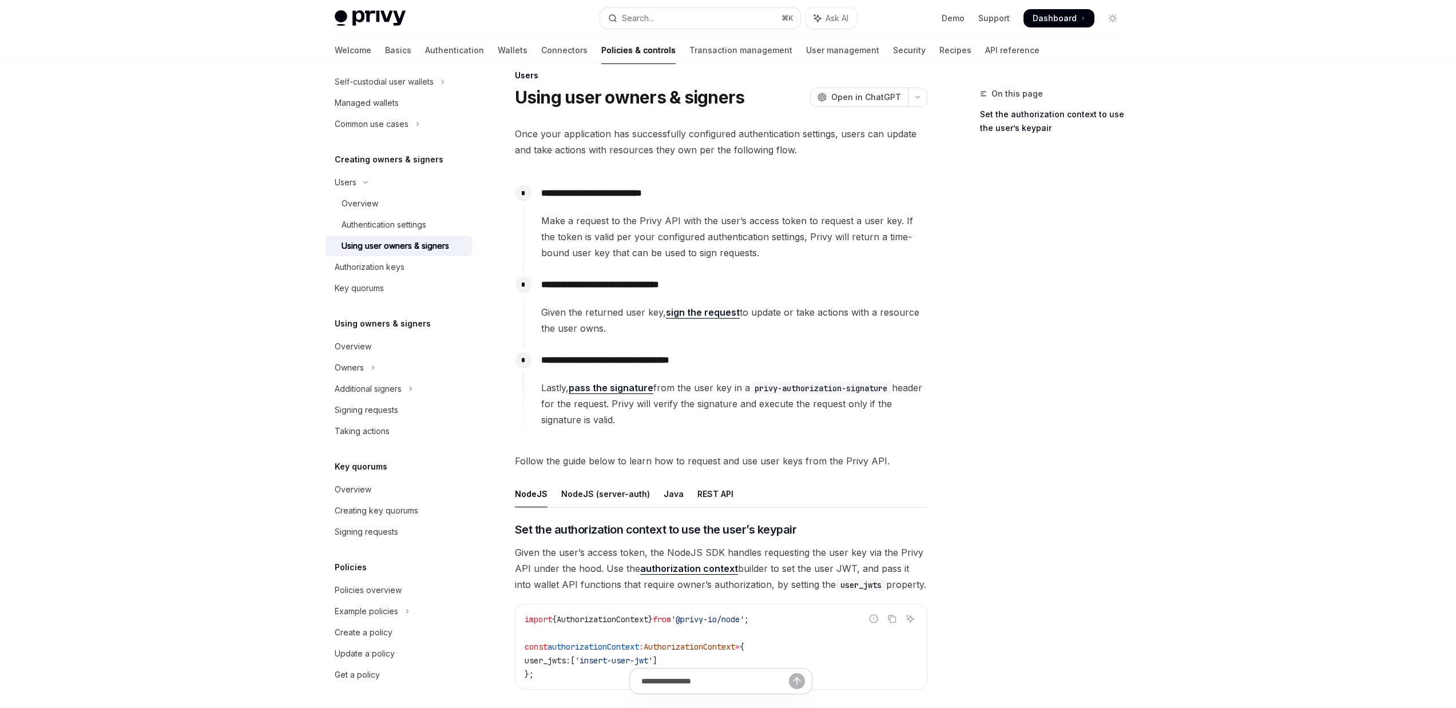
scroll to position [221, 0]
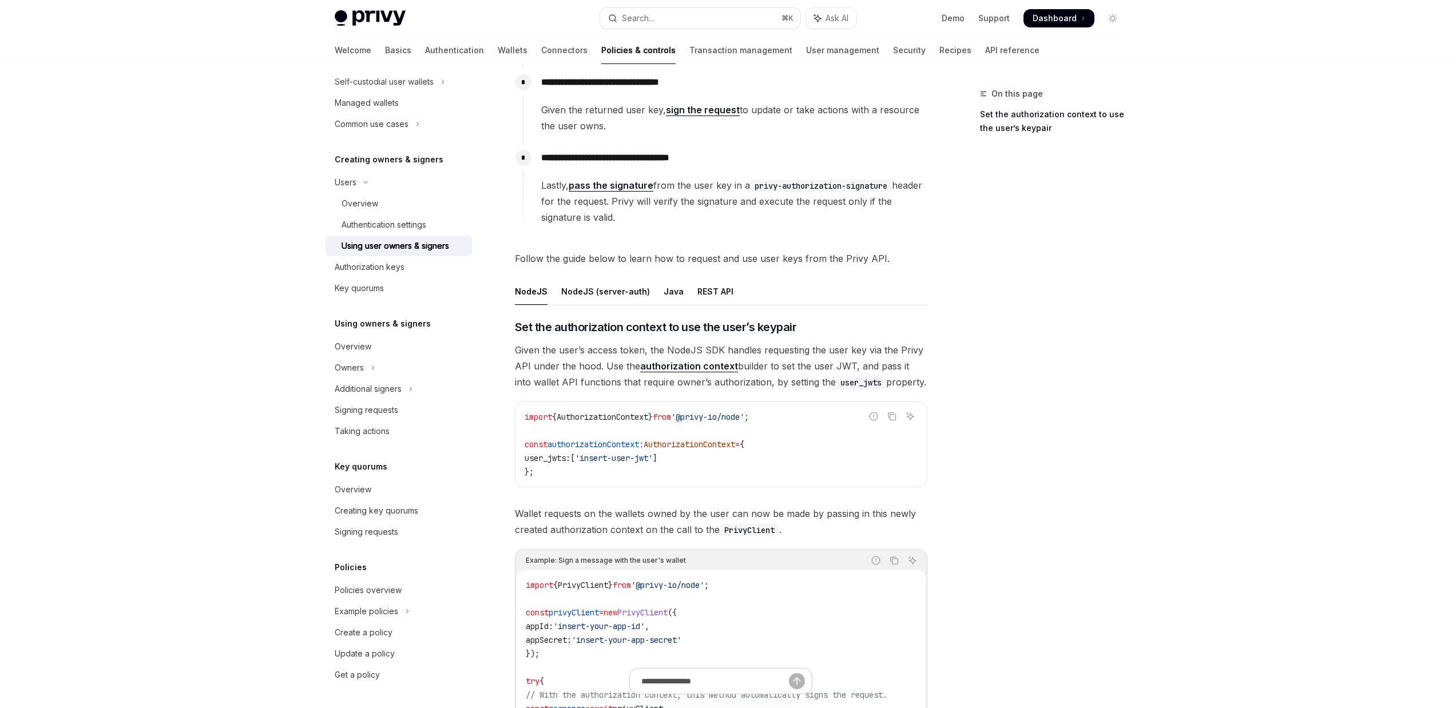
drag, startPoint x: 802, startPoint y: 343, endPoint x: 808, endPoint y: 340, distance: 6.9
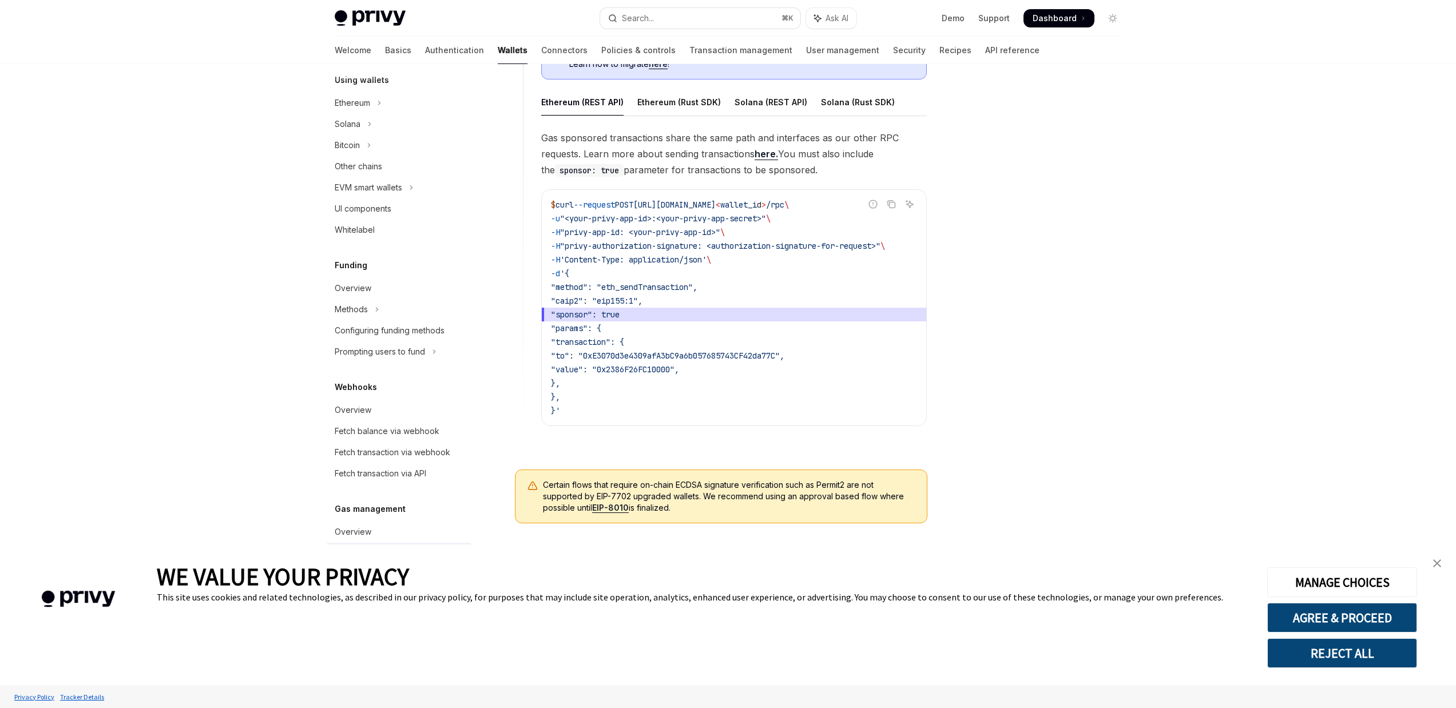
scroll to position [685, 0]
click at [1437, 562] on img "close banner" at bounding box center [1437, 564] width 8 height 8
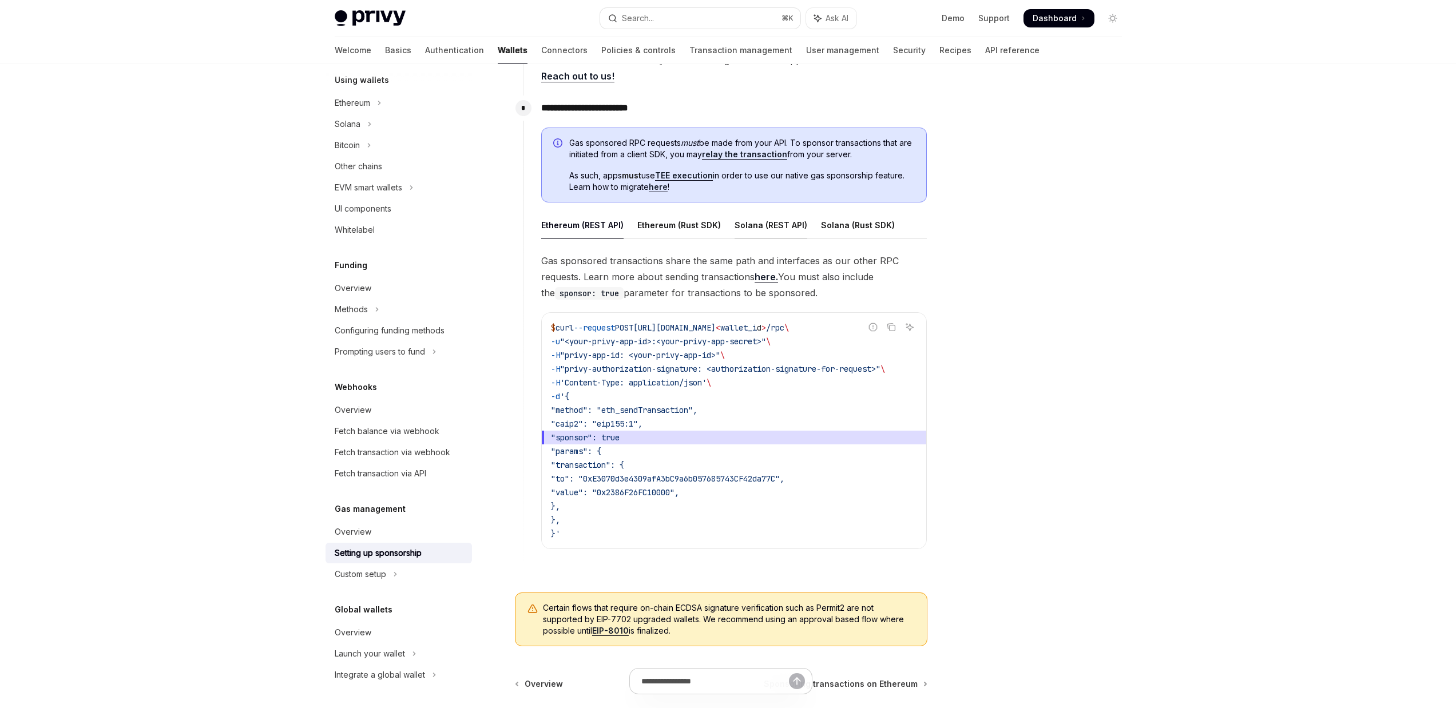
scroll to position [491, 0]
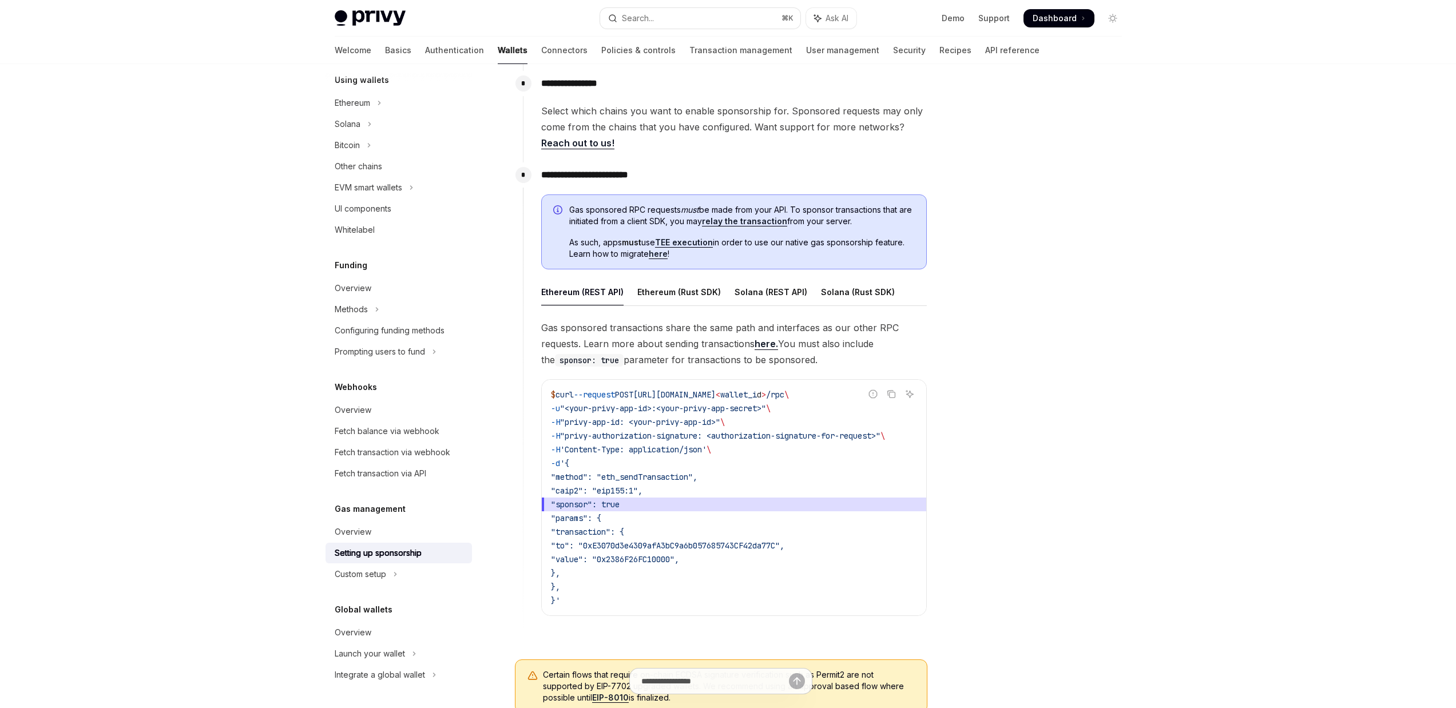
click at [656, 436] on span ""privy-authorization-signature: <authorization-signature-for-request>"" at bounding box center [720, 436] width 320 height 10
click at [609, 433] on span ""privy-authorization-signature: <authorization-signature-for-request>"" at bounding box center [720, 436] width 320 height 10
drag, startPoint x: 582, startPoint y: 435, endPoint x: 717, endPoint y: 434, distance: 135.0
click at [717, 434] on span ""privy-authorization-signature: <authorization-signature-for-request>"" at bounding box center [720, 436] width 320 height 10
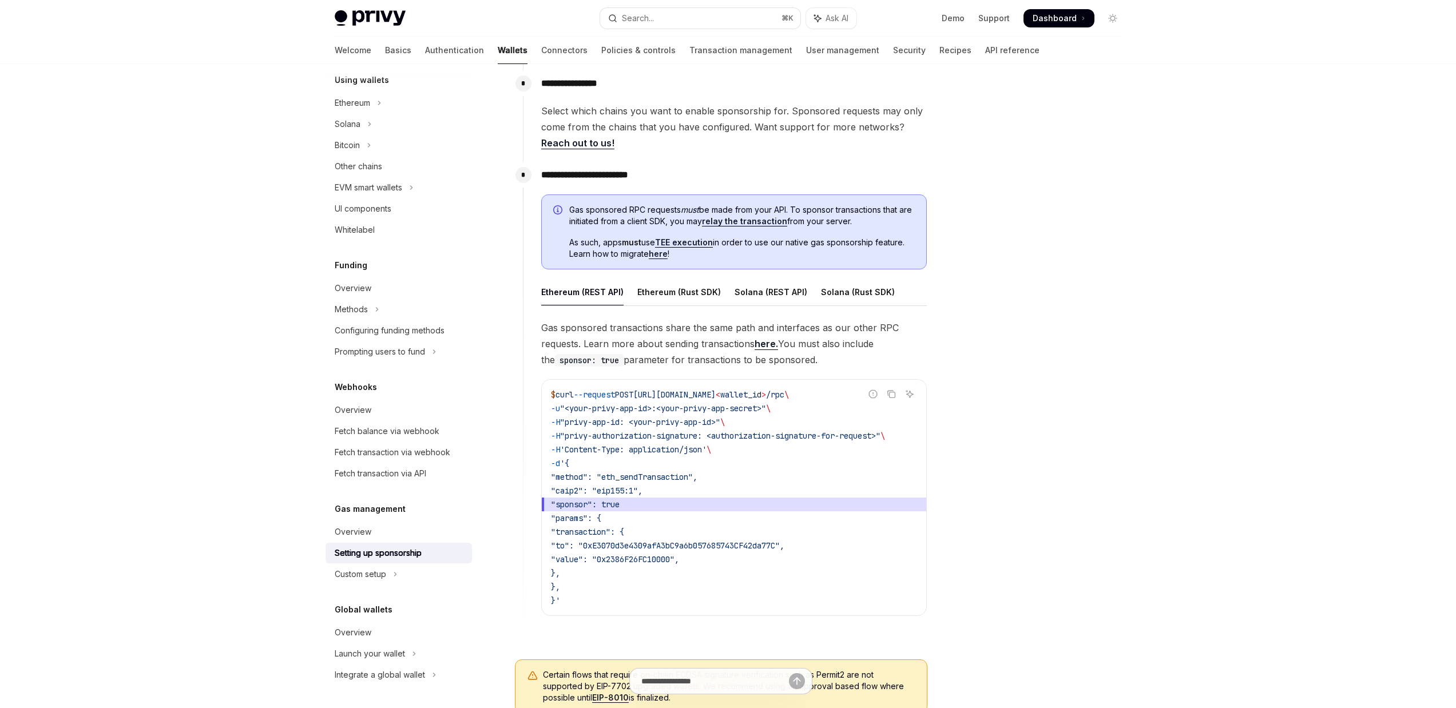
click at [724, 352] on span "Gas sponsored transactions share the same path and interfaces as our other RPC …" at bounding box center [734, 344] width 386 height 48
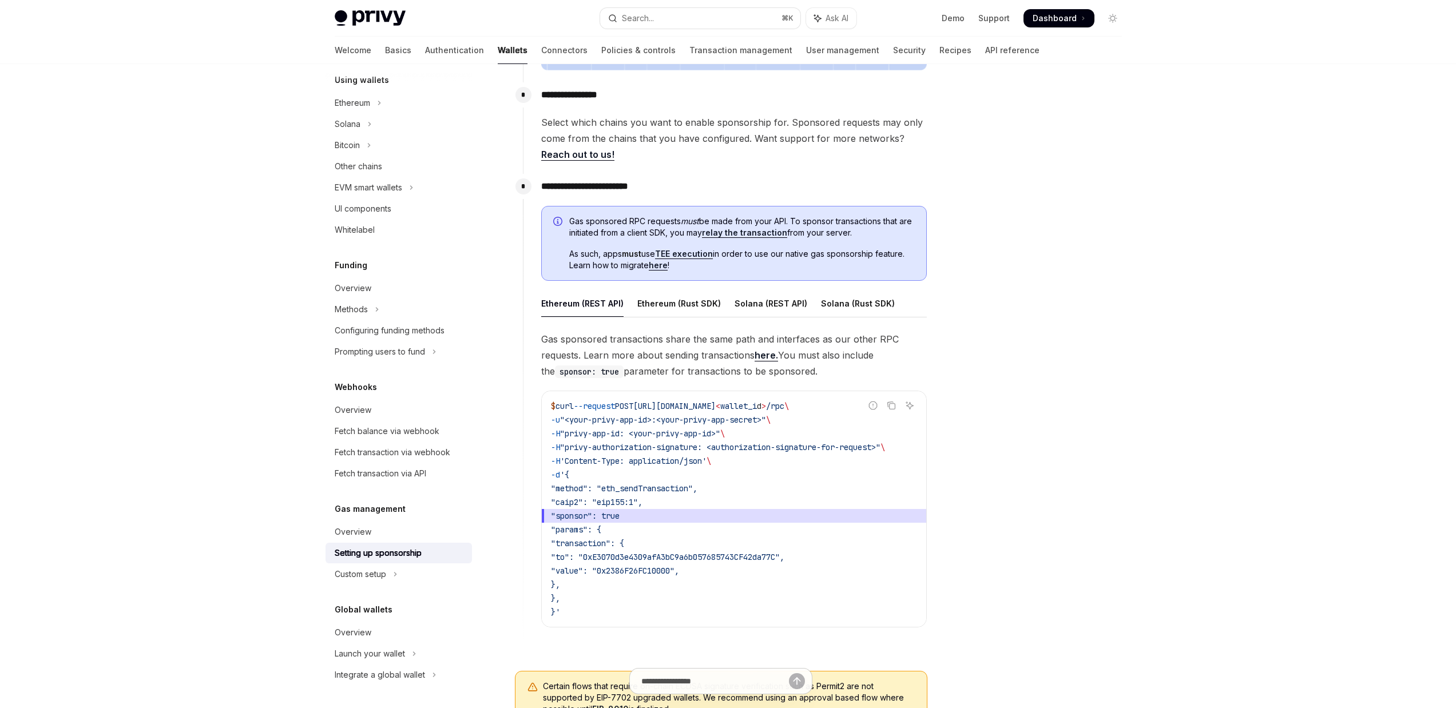
scroll to position [479, 0]
click at [739, 232] on link "relay the transaction" at bounding box center [744, 233] width 85 height 10
click at [752, 233] on link "relay the transaction" at bounding box center [744, 233] width 85 height 10
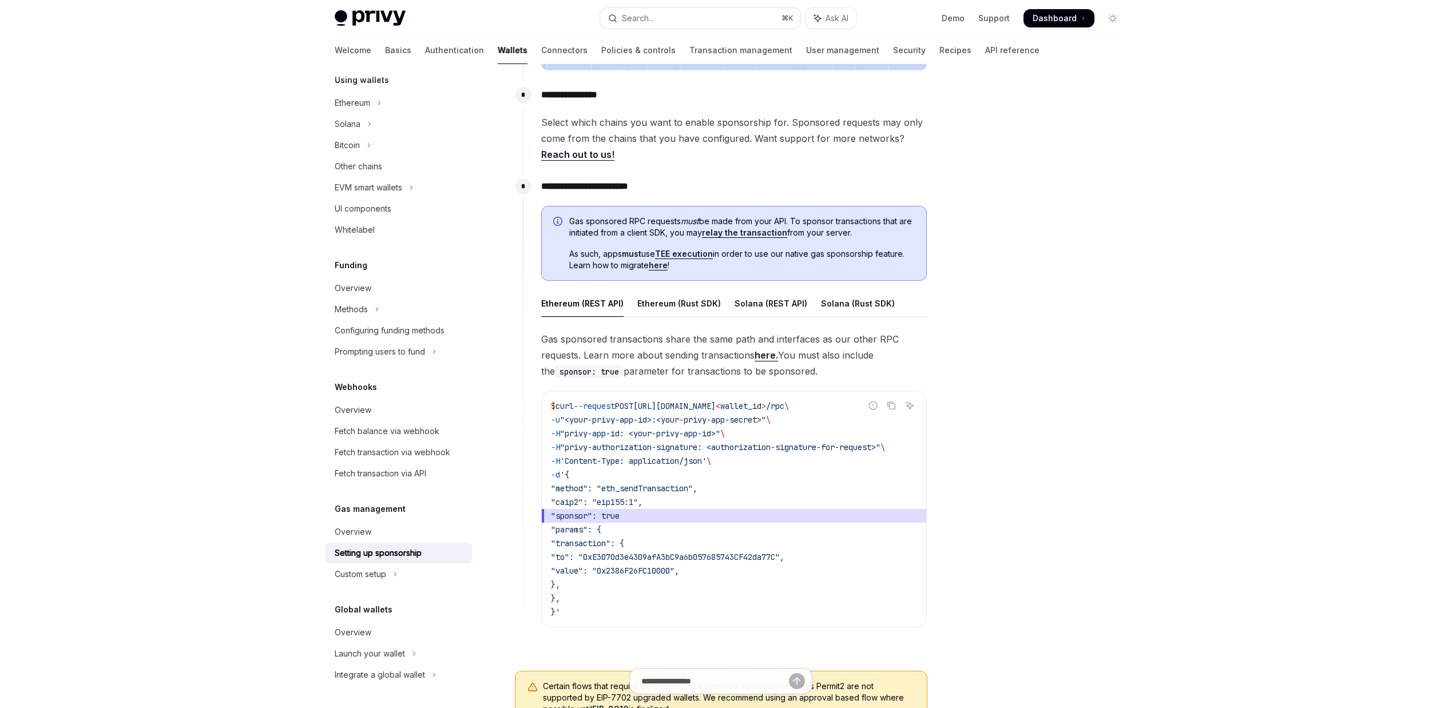
type textarea "*"
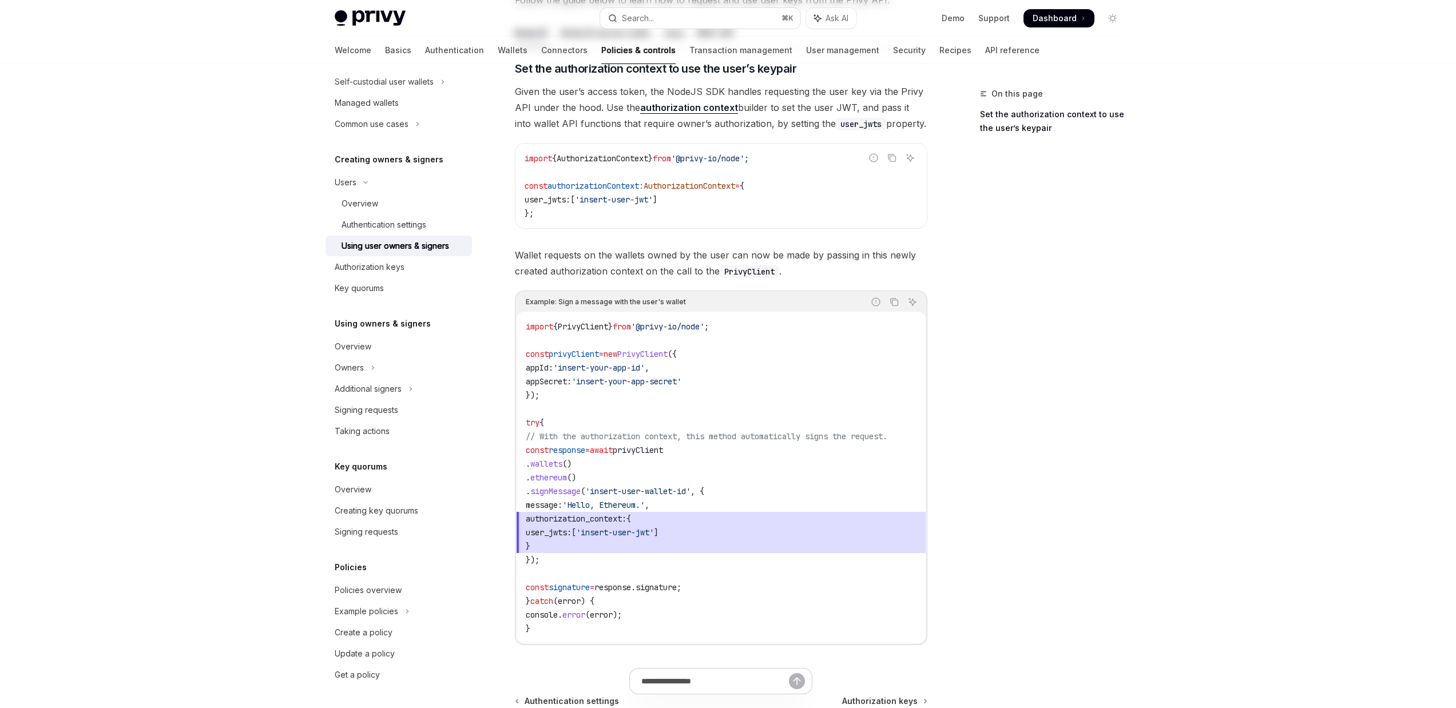
scroll to position [170, 0]
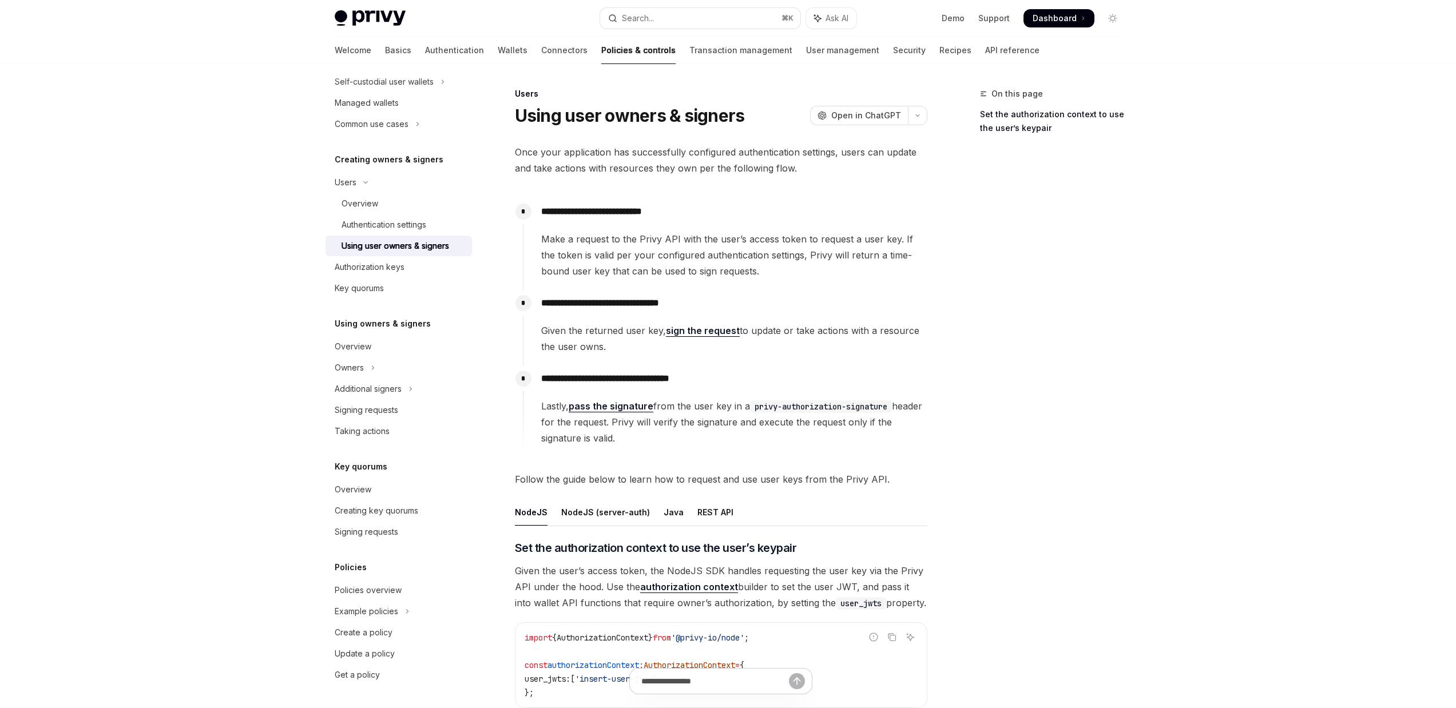
click at [784, 233] on span "Make a request to the Privy API with the user’s access token to request a user …" at bounding box center [734, 255] width 386 height 48
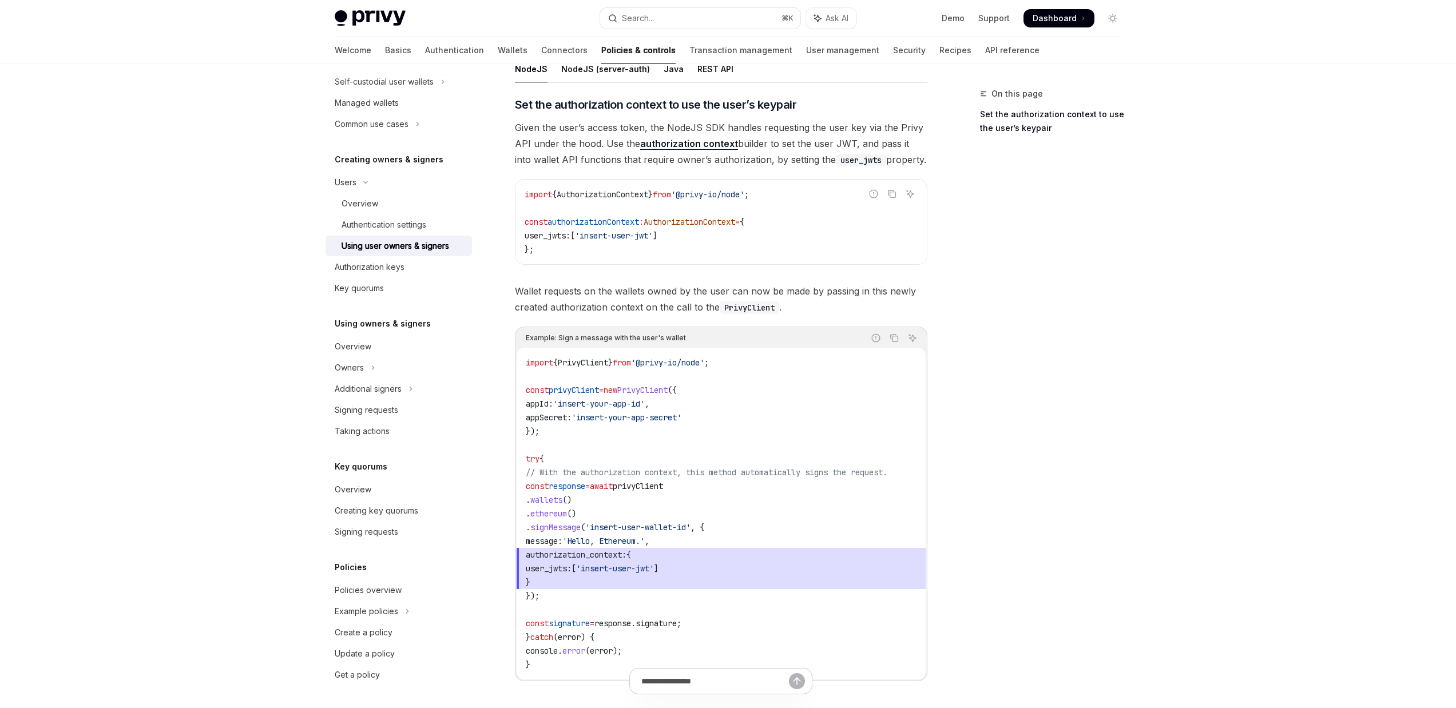
scroll to position [467, 0]
